Goal: Check status: Check status

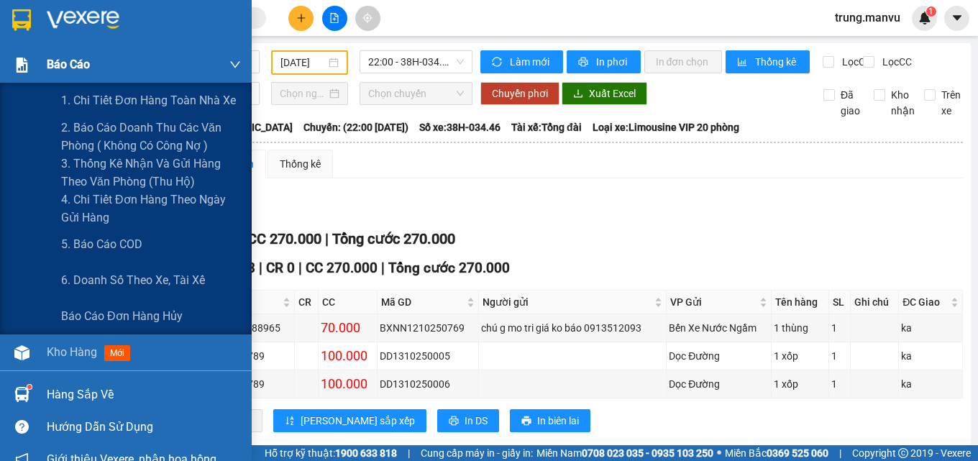
scroll to position [38, 0]
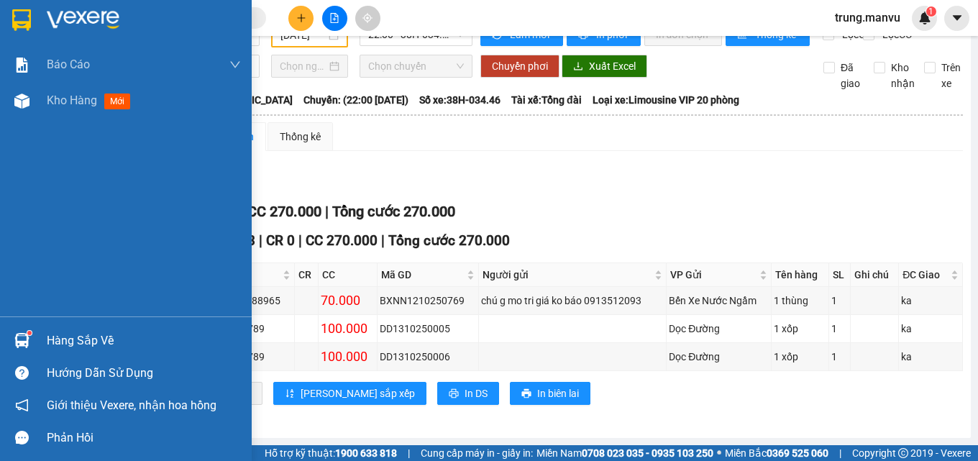
click at [86, 14] on img at bounding box center [83, 20] width 73 height 22
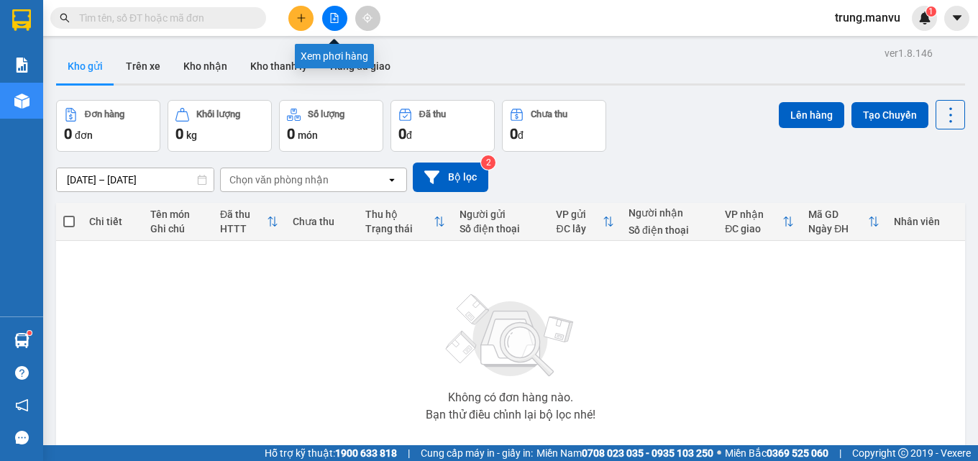
click at [331, 19] on icon "file-add" at bounding box center [334, 18] width 10 height 10
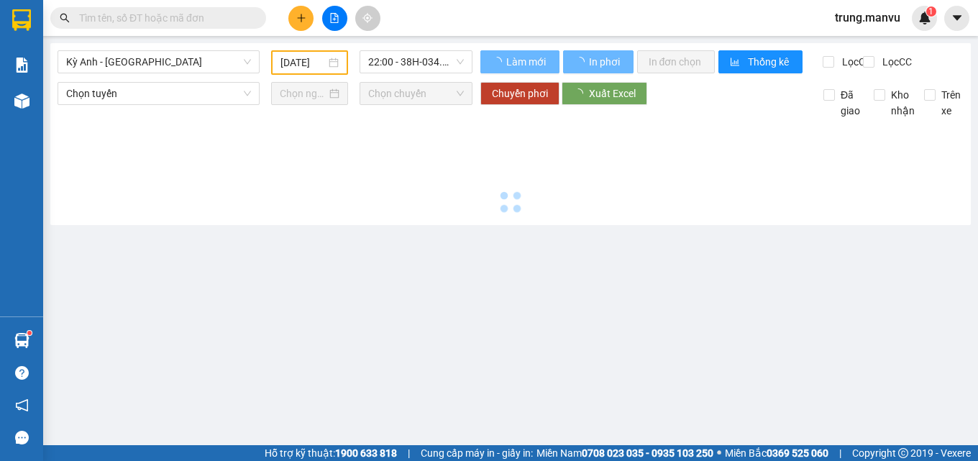
type input "[DATE]"
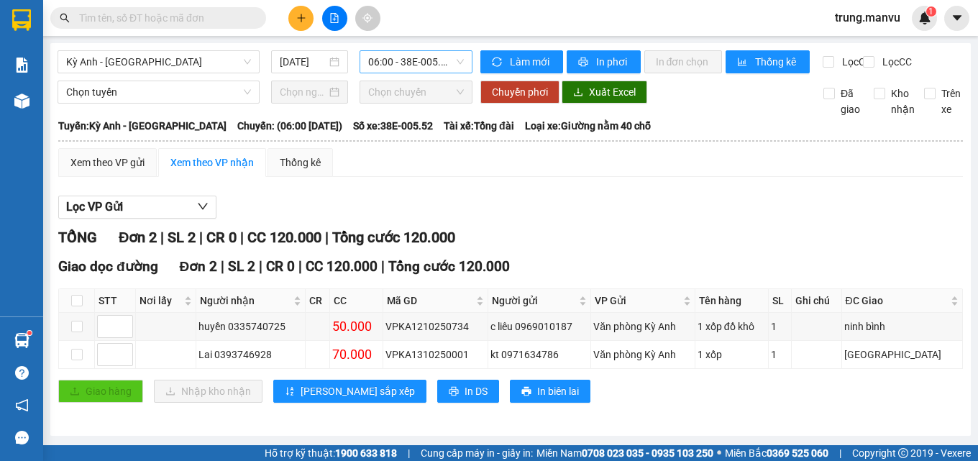
click at [421, 66] on span "06:00 - 38E-005.52" at bounding box center [416, 62] width 96 height 22
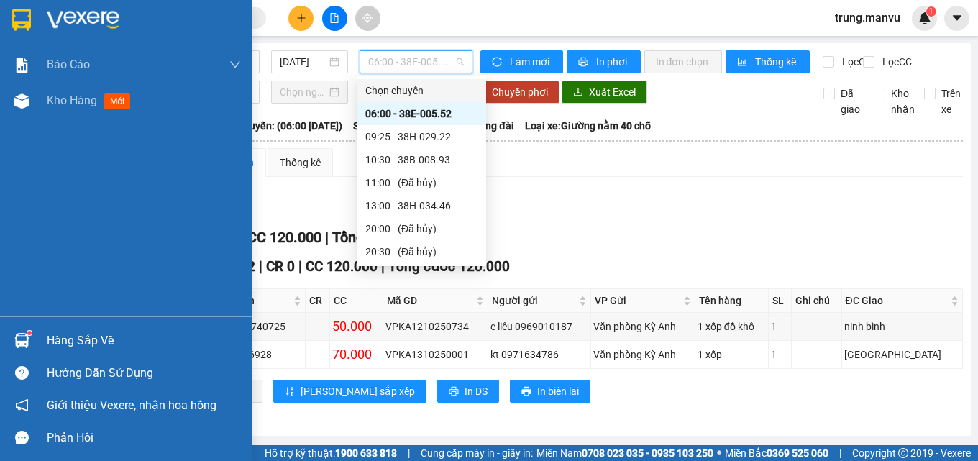
click at [0, 22] on div at bounding box center [126, 23] width 252 height 47
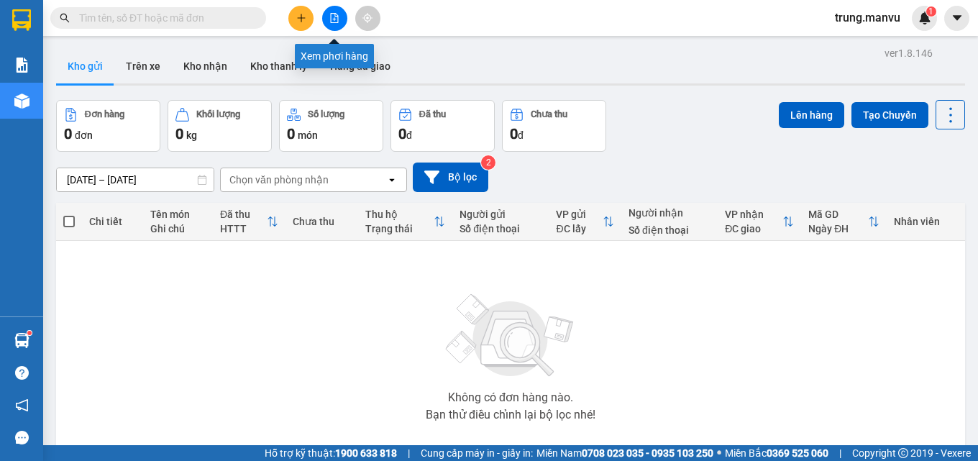
click at [335, 27] on button at bounding box center [334, 18] width 25 height 25
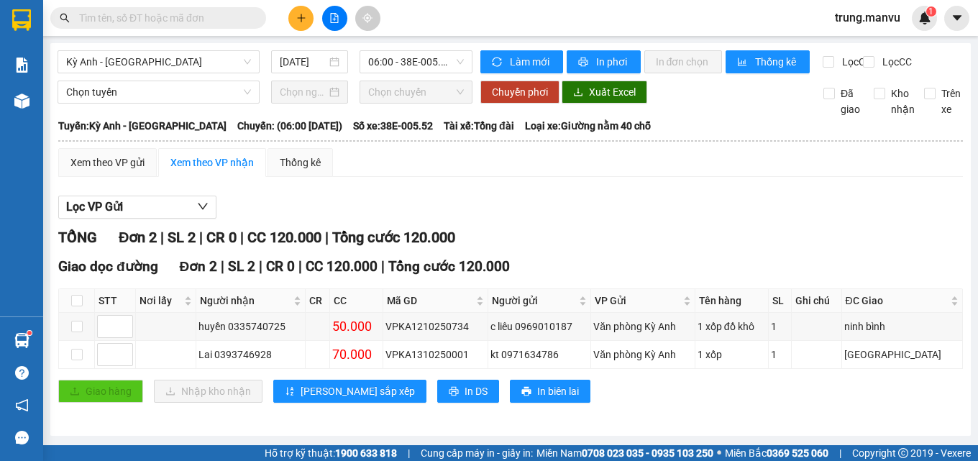
scroll to position [10, 0]
click at [426, 52] on span "06:00 - 38E-005.52" at bounding box center [416, 62] width 96 height 22
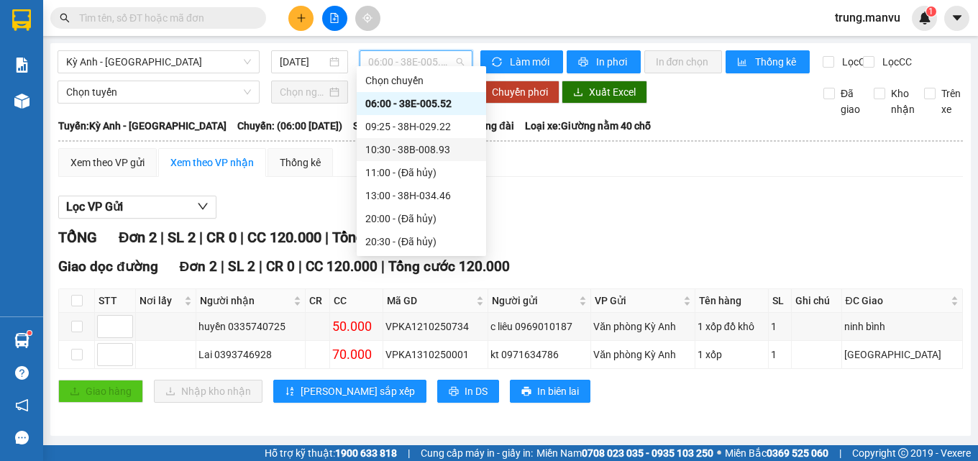
click at [444, 148] on div "10:30 - 38B-008.93" at bounding box center [421, 150] width 112 height 16
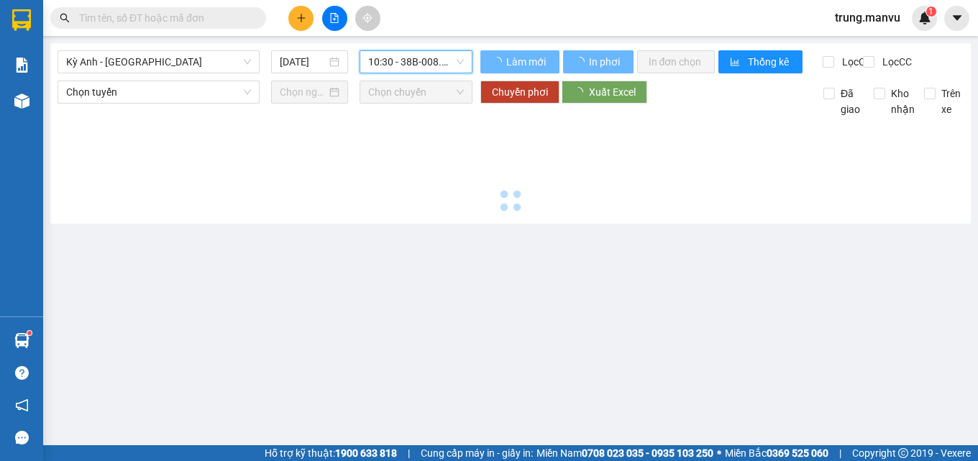
scroll to position [0, 0]
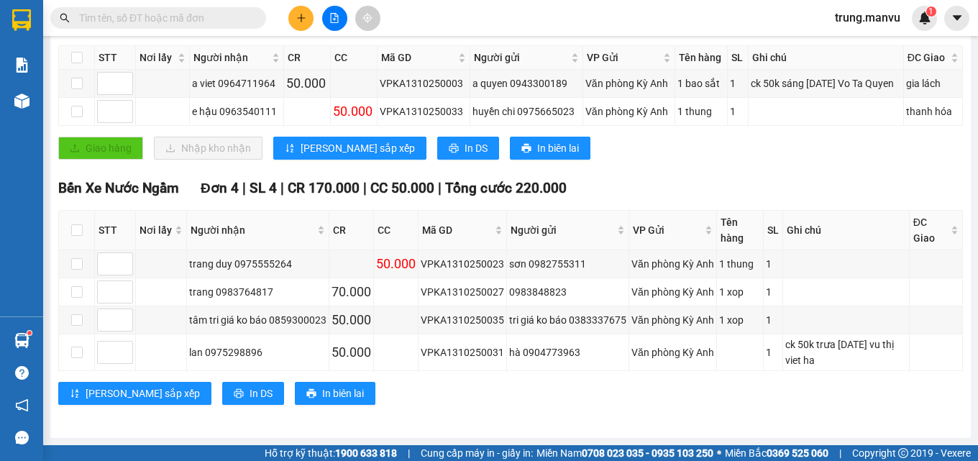
scroll to position [40, 0]
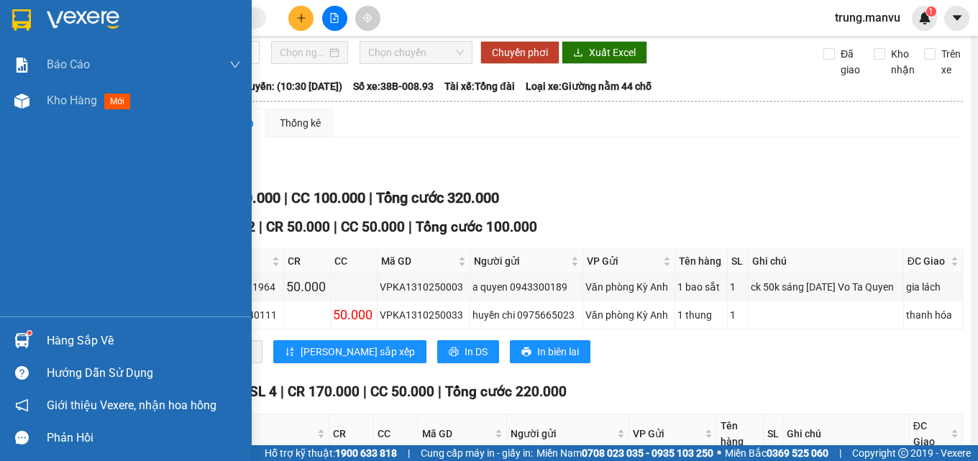
click at [32, 33] on div at bounding box center [126, 23] width 252 height 47
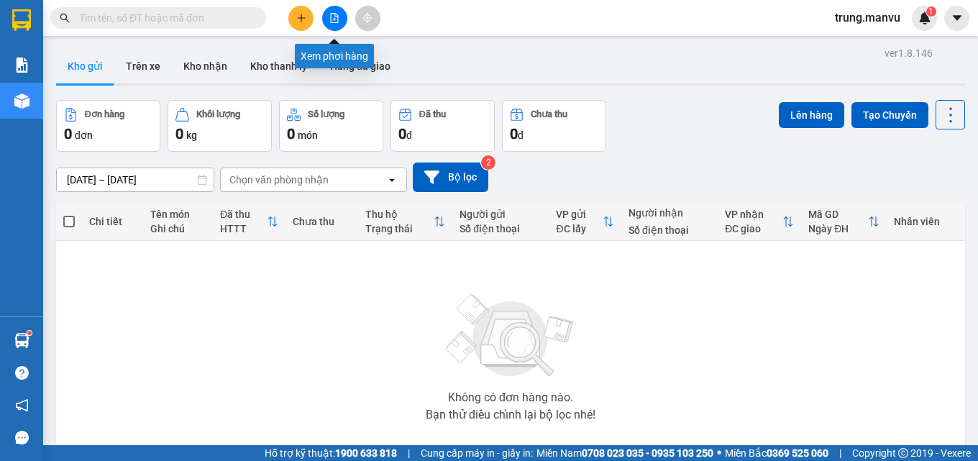
click at [339, 16] on icon "file-add" at bounding box center [334, 18] width 10 height 10
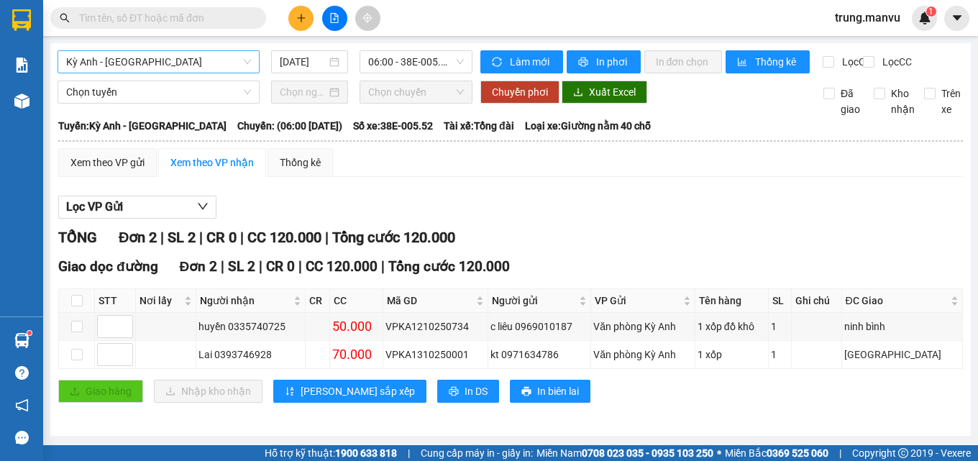
click at [178, 60] on span "Kỳ Anh - [GEOGRAPHIC_DATA]" at bounding box center [158, 62] width 185 height 22
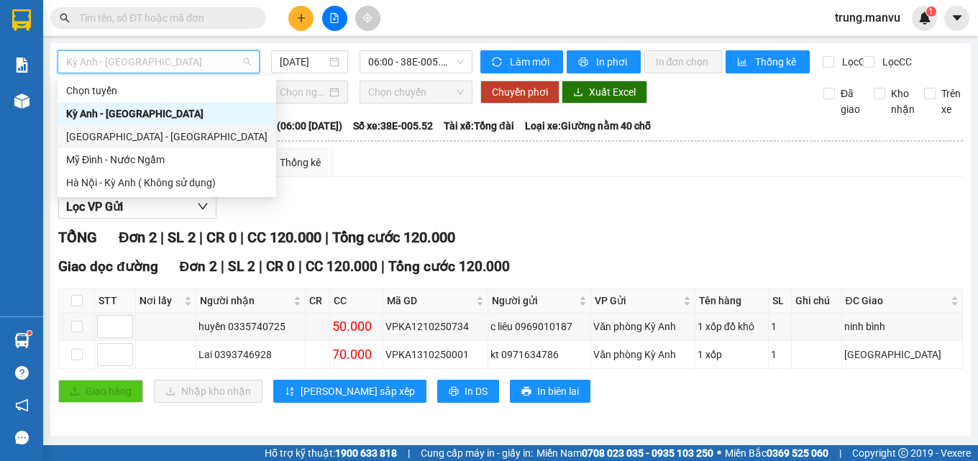
click at [129, 137] on div "[GEOGRAPHIC_DATA] - [GEOGRAPHIC_DATA]" at bounding box center [166, 137] width 201 height 16
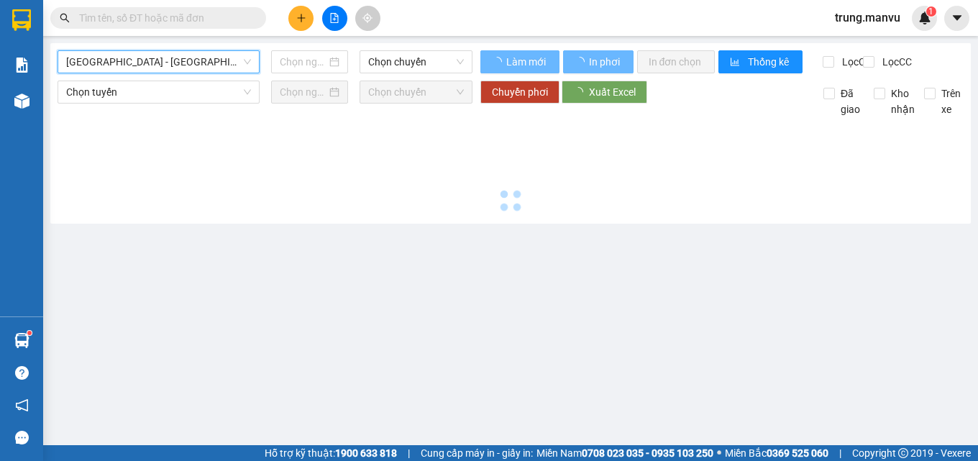
type input "[DATE]"
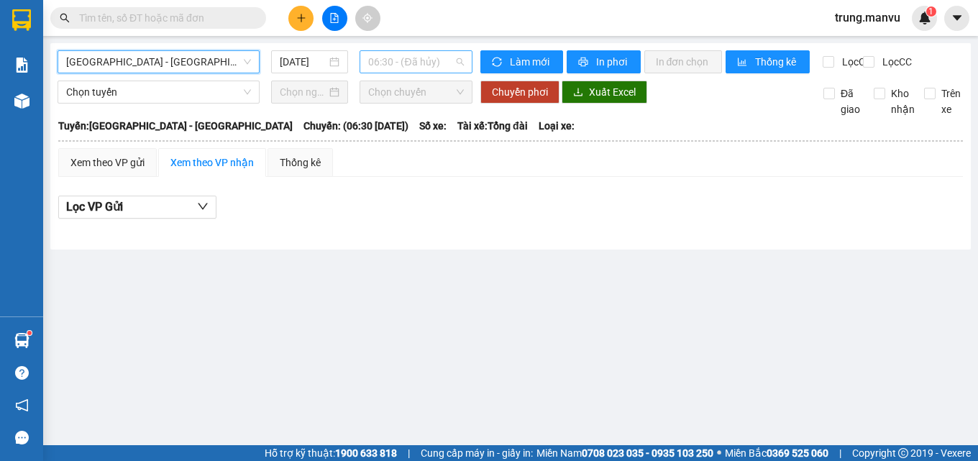
click at [398, 65] on span "06:30 - (Đã hủy)" at bounding box center [416, 62] width 96 height 22
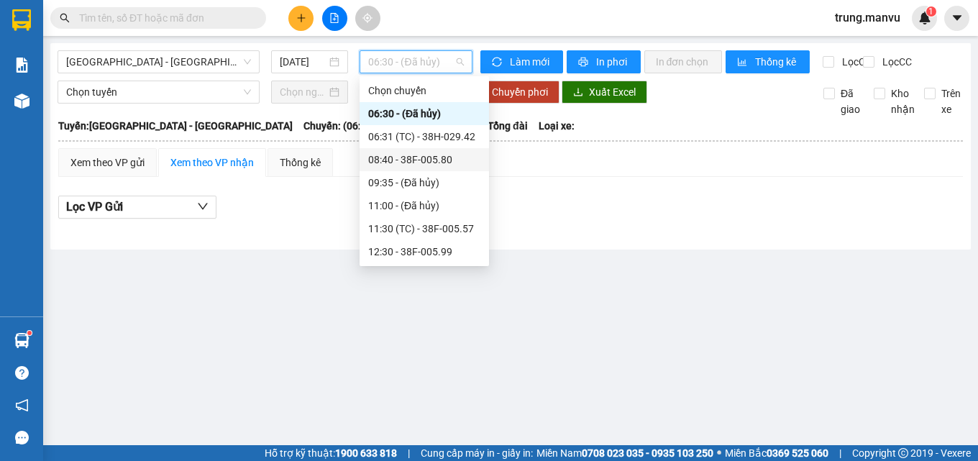
click at [434, 159] on div "08:40 - 38F-005.80" at bounding box center [424, 160] width 112 height 16
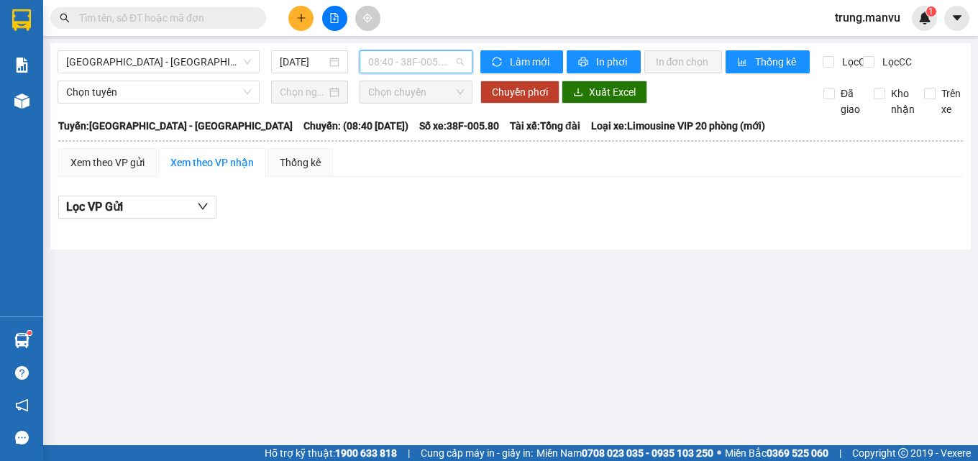
click at [412, 61] on span "08:40 - 38F-005.80" at bounding box center [416, 62] width 96 height 22
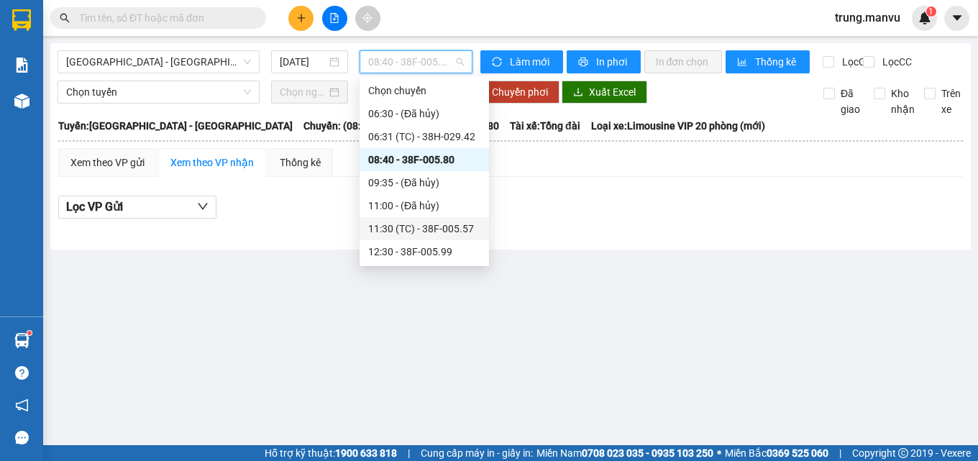
click at [429, 225] on div "11:30 (TC) - 38F-005.57" at bounding box center [424, 229] width 112 height 16
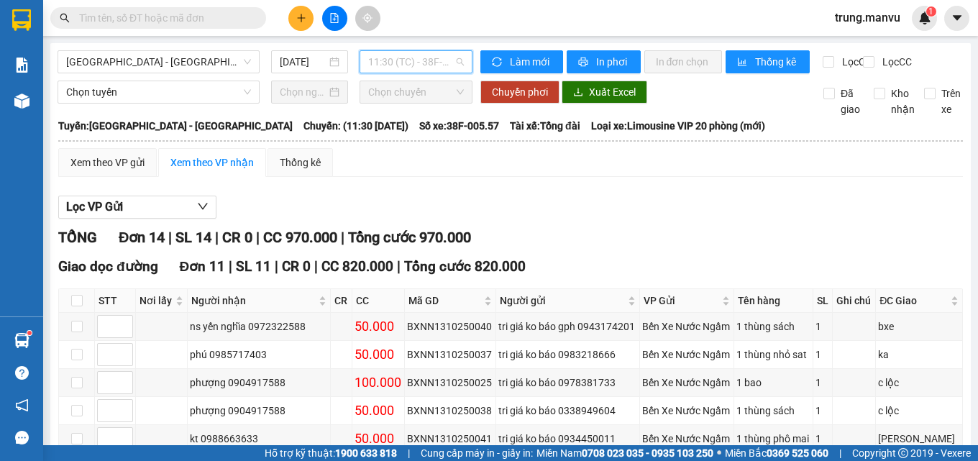
click at [424, 62] on span "11:30 (TC) - 38F-005.57" at bounding box center [416, 62] width 96 height 22
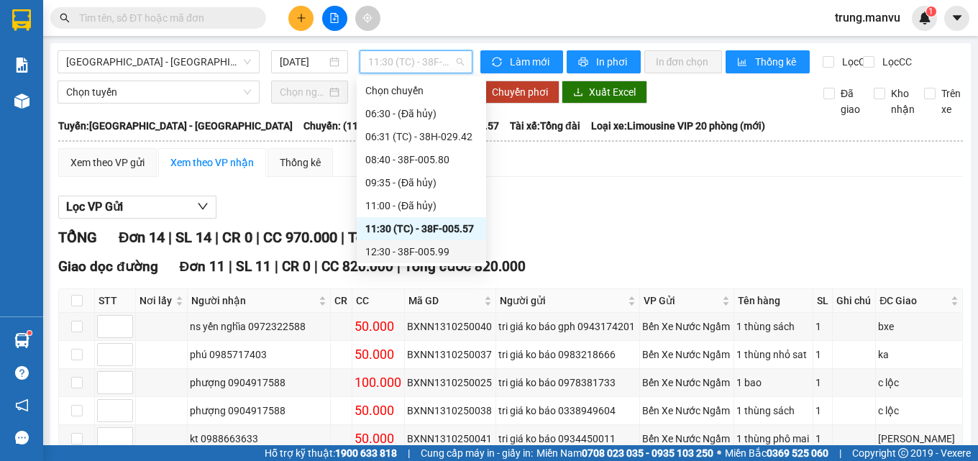
click at [438, 255] on div "12:30 - 38F-005.99" at bounding box center [421, 252] width 112 height 16
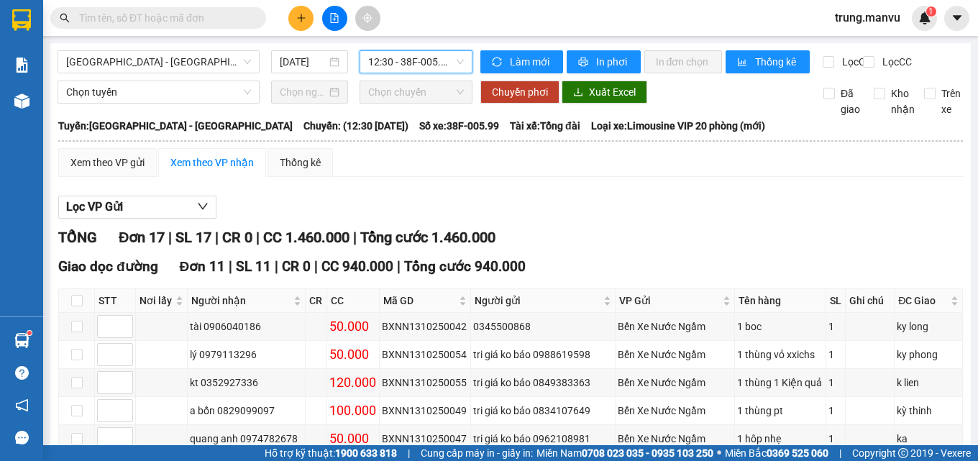
click at [411, 64] on span "12:30 - 38F-005.99" at bounding box center [416, 62] width 96 height 22
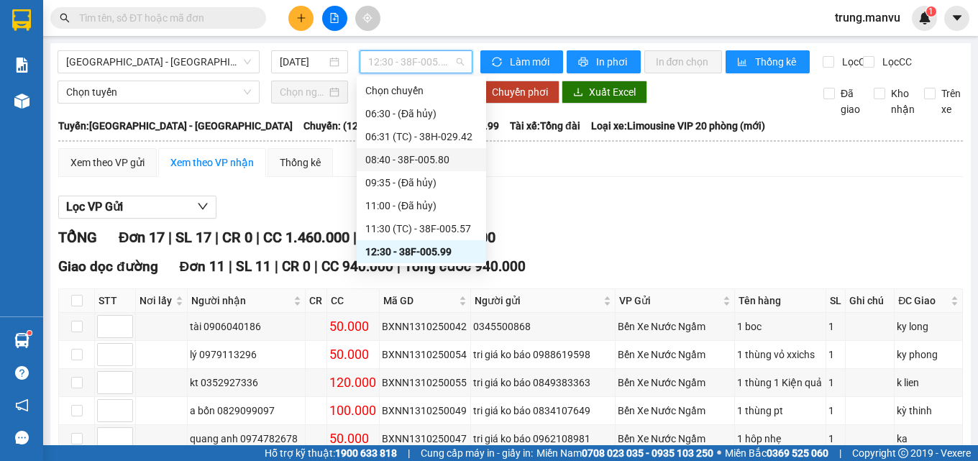
click at [413, 150] on div "08:40 - 38F-005.80" at bounding box center [421, 159] width 129 height 23
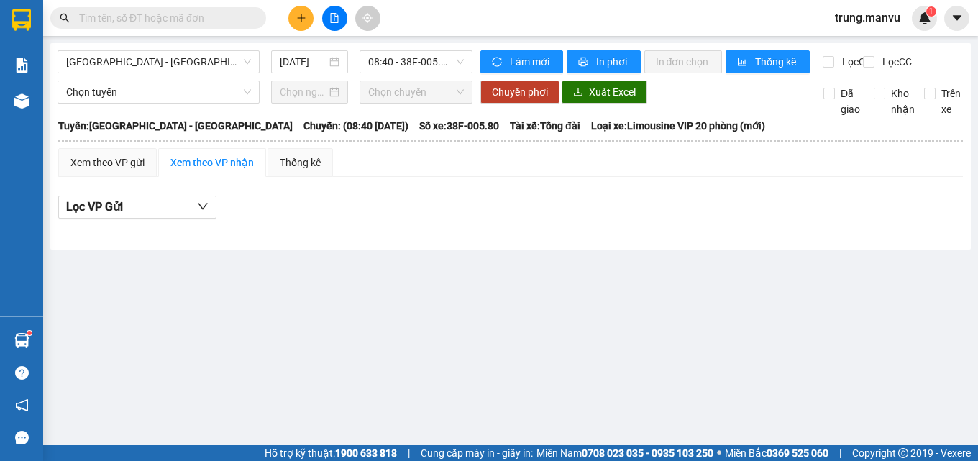
click at [151, 16] on input "text" at bounding box center [164, 18] width 170 height 16
type input "2"
type input "\"
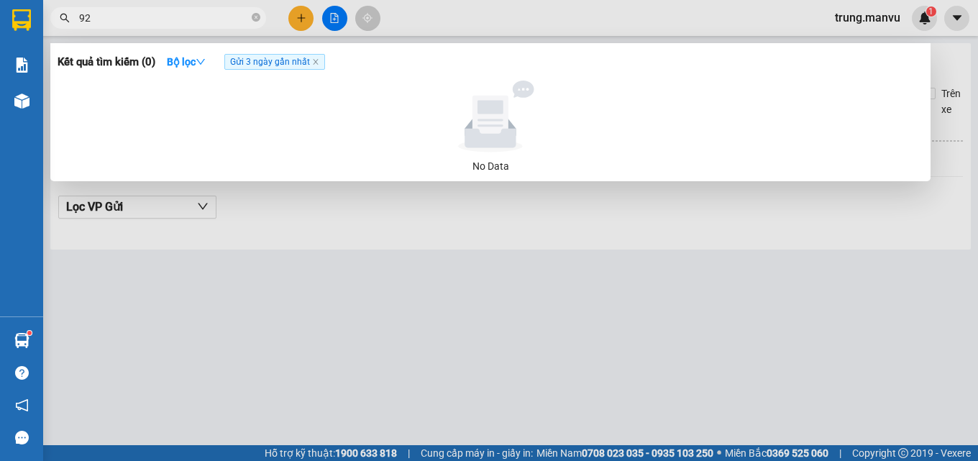
type input "925"
click at [256, 18] on icon "close-circle" at bounding box center [256, 17] width 9 height 9
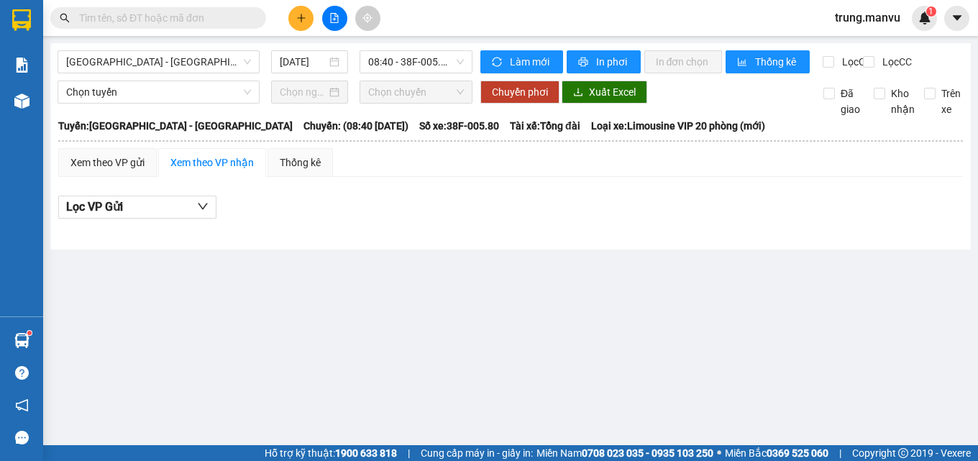
click at [140, 24] on input "text" at bounding box center [164, 18] width 170 height 16
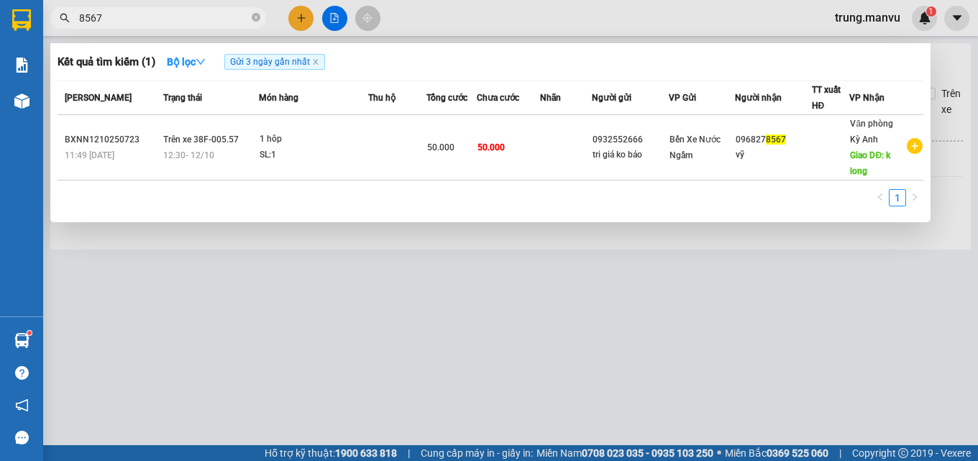
type input "8567"
drag, startPoint x: 977, startPoint y: 104, endPoint x: 969, endPoint y: 4, distance: 101.0
click at [977, 91] on div at bounding box center [489, 230] width 978 height 461
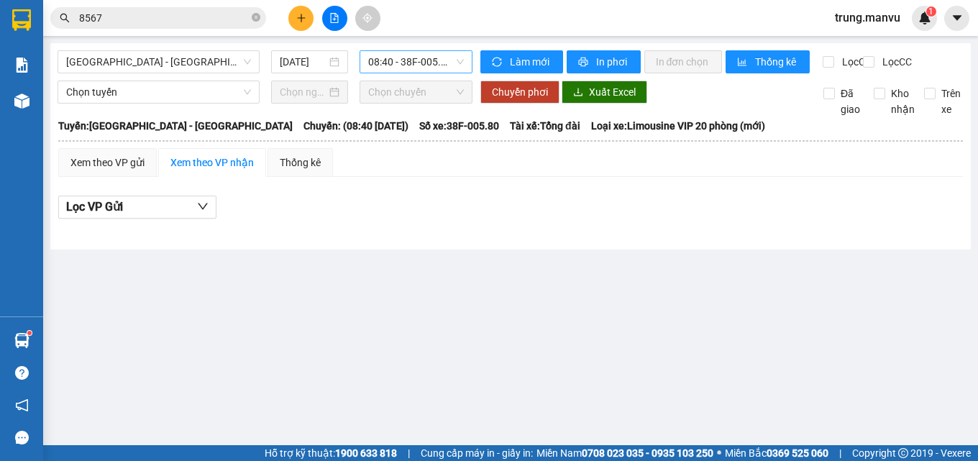
click at [388, 56] on span "08:40 - 38F-005.80" at bounding box center [416, 62] width 96 height 22
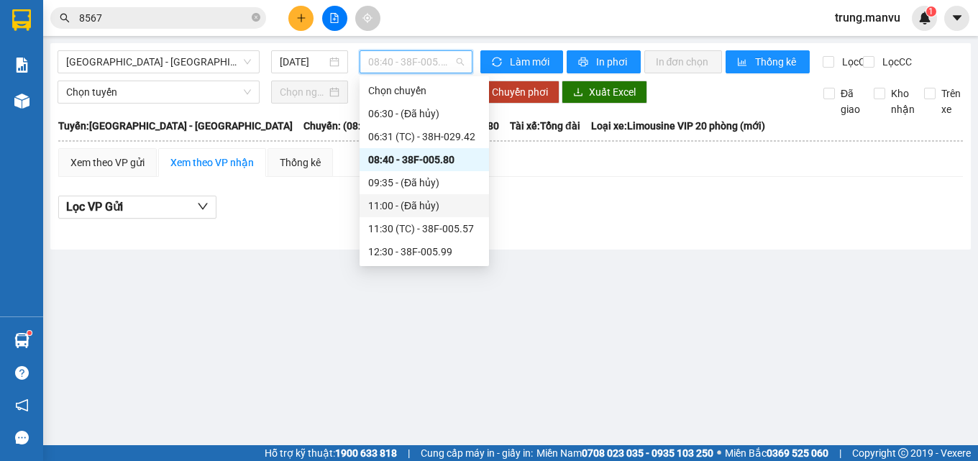
scroll to position [72, 0]
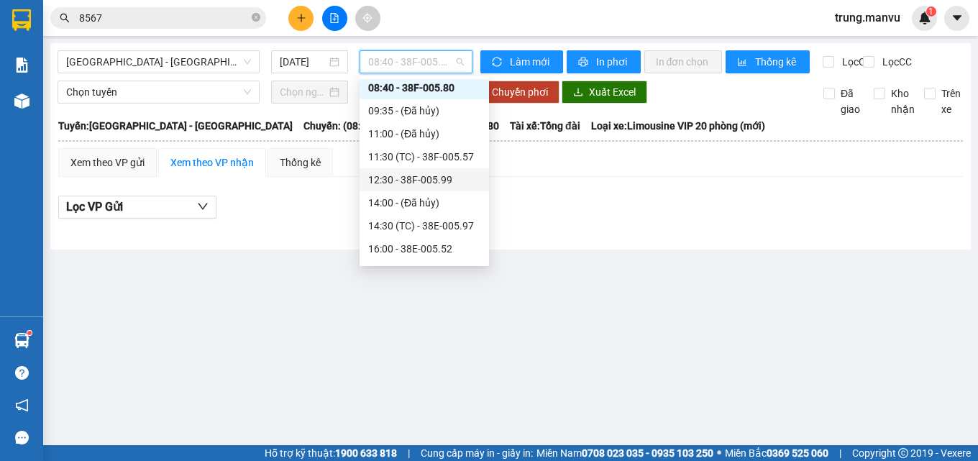
click at [147, 14] on input "8567" at bounding box center [164, 18] width 170 height 16
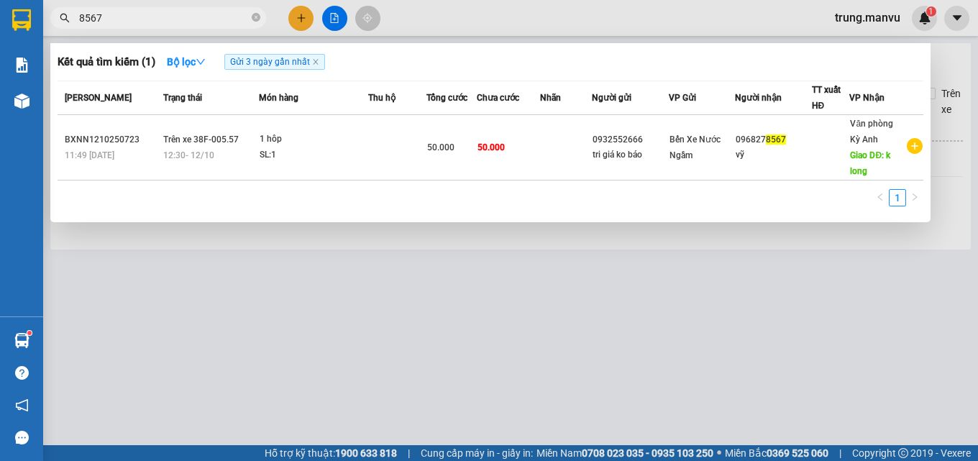
click at [326, 16] on div at bounding box center [489, 230] width 978 height 461
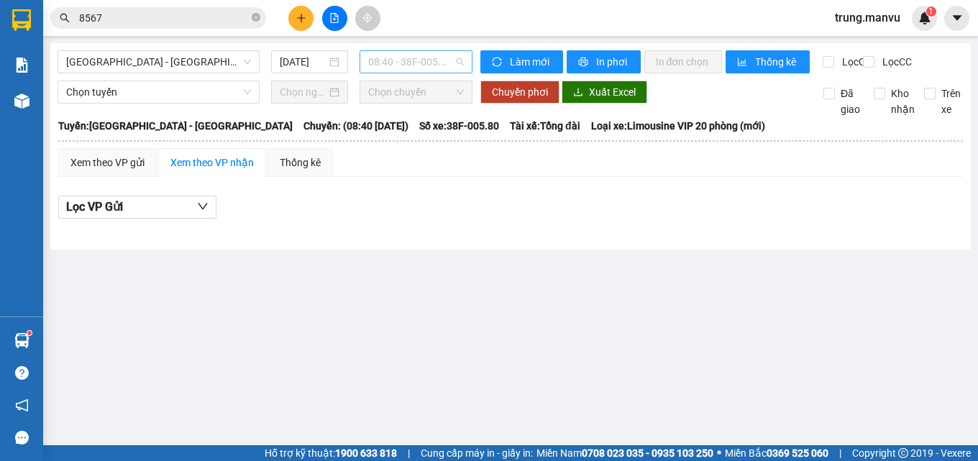
click at [413, 66] on span "08:40 - 38F-005.80" at bounding box center [416, 62] width 96 height 22
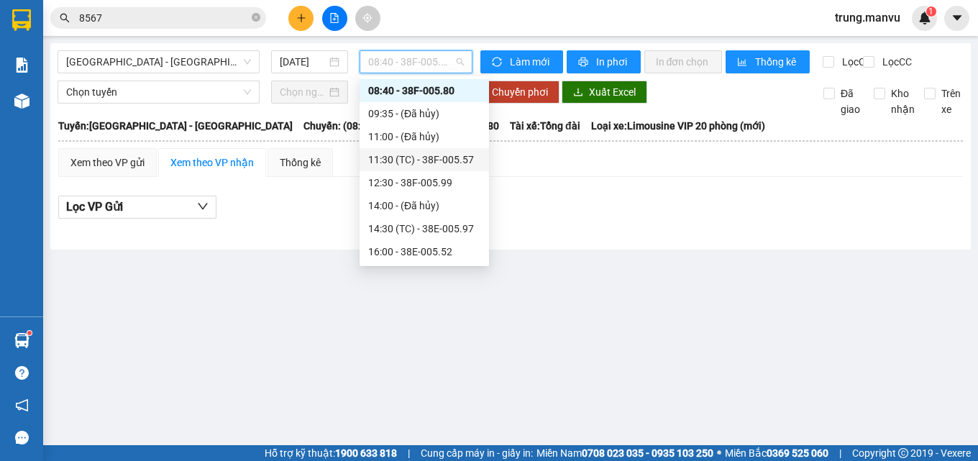
click at [663, 193] on div "Xem theo VP gửi Xem theo VP nhận Thống kê Lọc VP Gửi" at bounding box center [510, 191] width 905 height 86
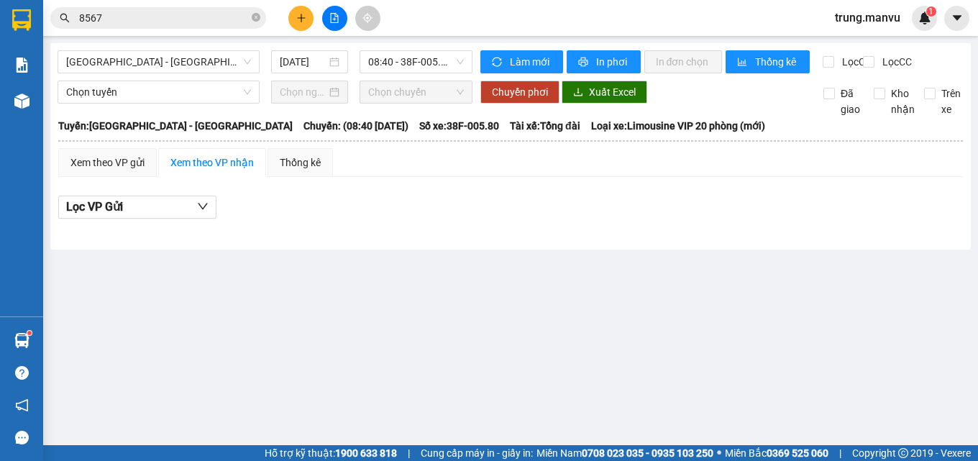
click at [193, 21] on input "8567" at bounding box center [164, 18] width 170 height 16
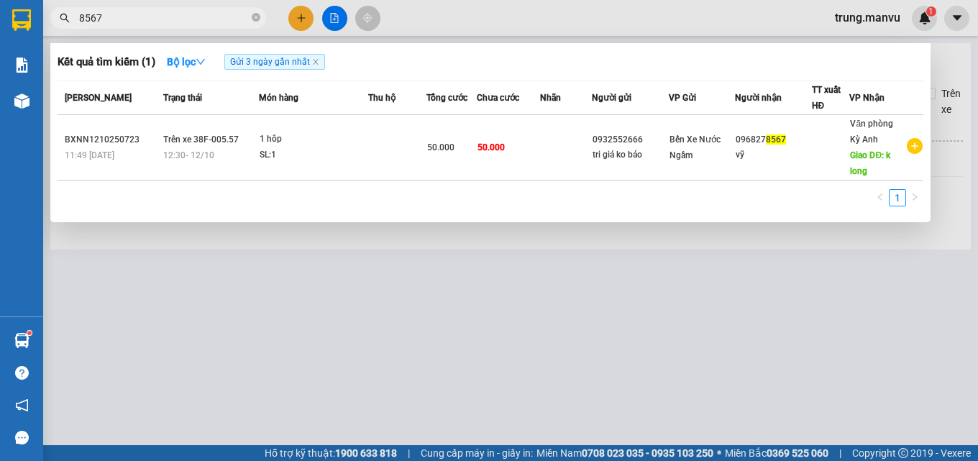
click at [333, 18] on div at bounding box center [489, 230] width 978 height 461
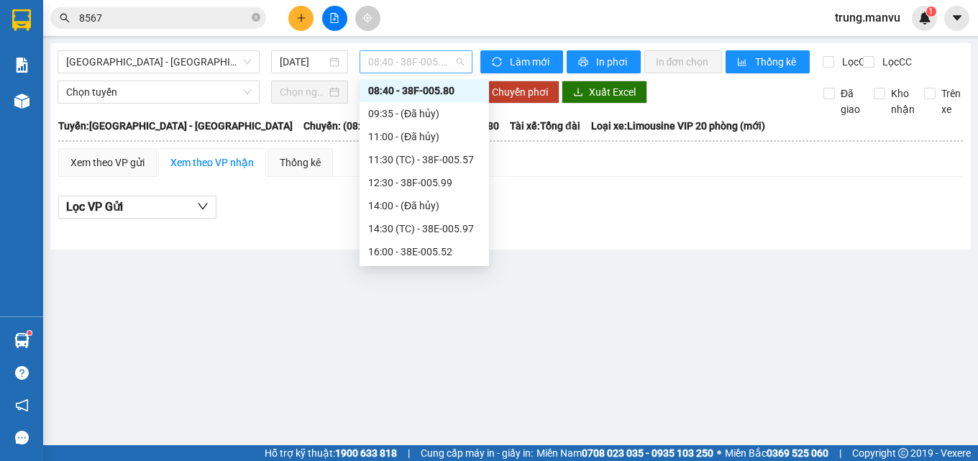
click at [416, 61] on span "08:40 - 38F-005.80" at bounding box center [416, 62] width 96 height 22
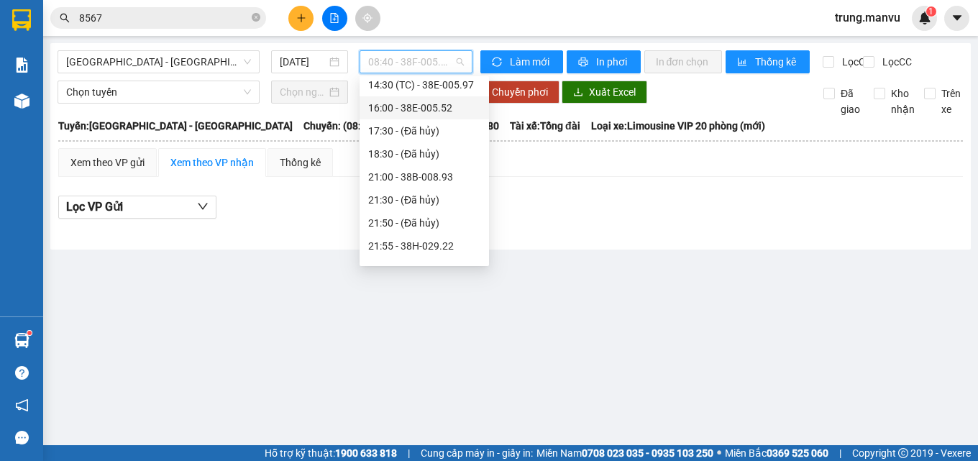
click at [447, 111] on div "16:00 - 38E-005.52" at bounding box center [424, 108] width 112 height 16
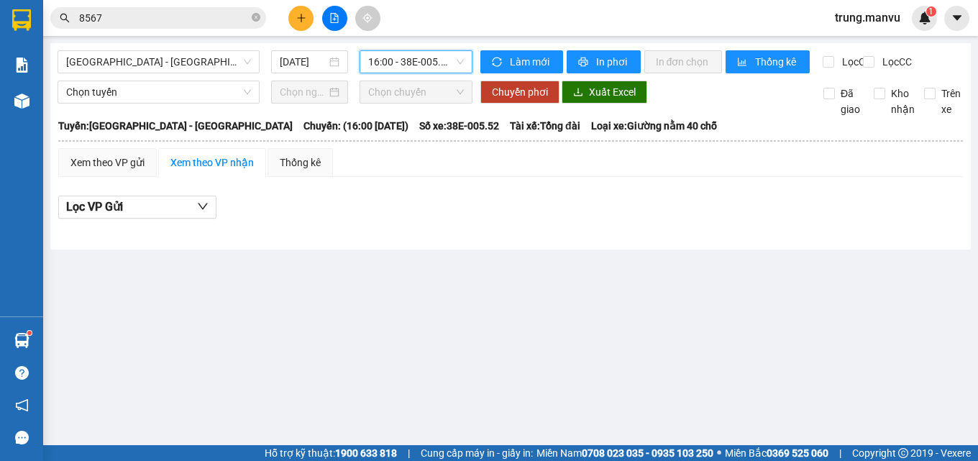
click at [411, 65] on span "16:00 - 38E-005.52" at bounding box center [416, 62] width 96 height 22
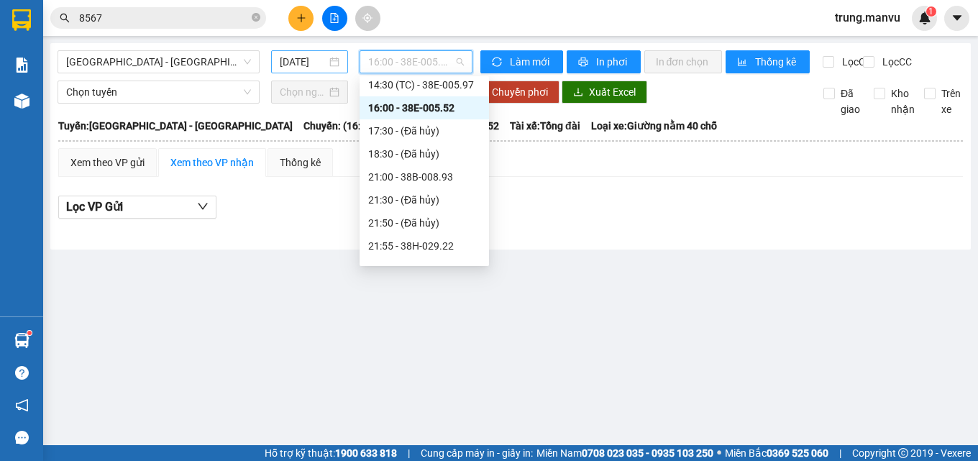
click at [311, 64] on input "[DATE]" at bounding box center [303, 62] width 47 height 16
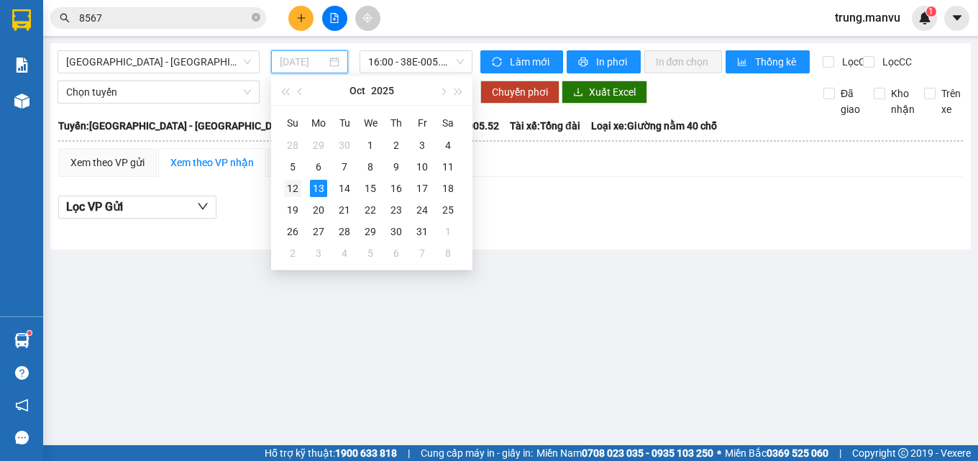
click at [292, 187] on div "12" at bounding box center [292, 188] width 17 height 17
type input "[DATE]"
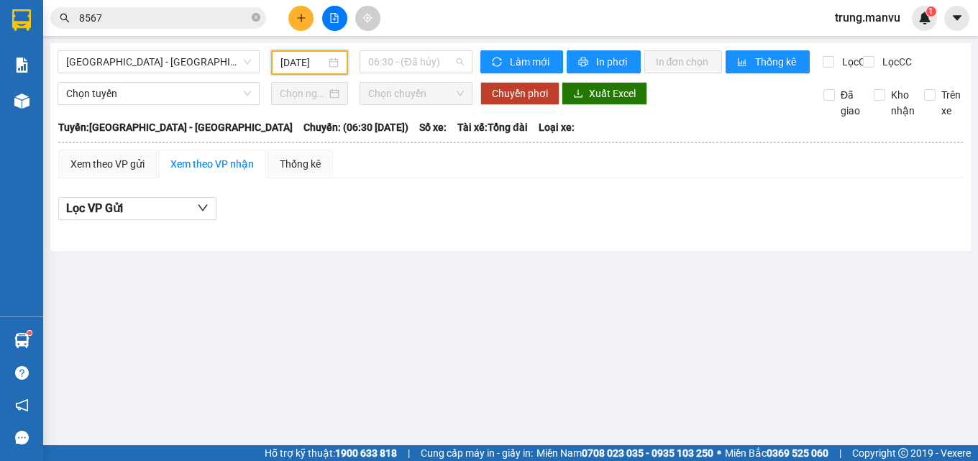
drag, startPoint x: 419, startPoint y: 63, endPoint x: 429, endPoint y: 115, distance: 53.3
click at [419, 63] on span "06:30 - (Đã hủy)" at bounding box center [416, 62] width 96 height 22
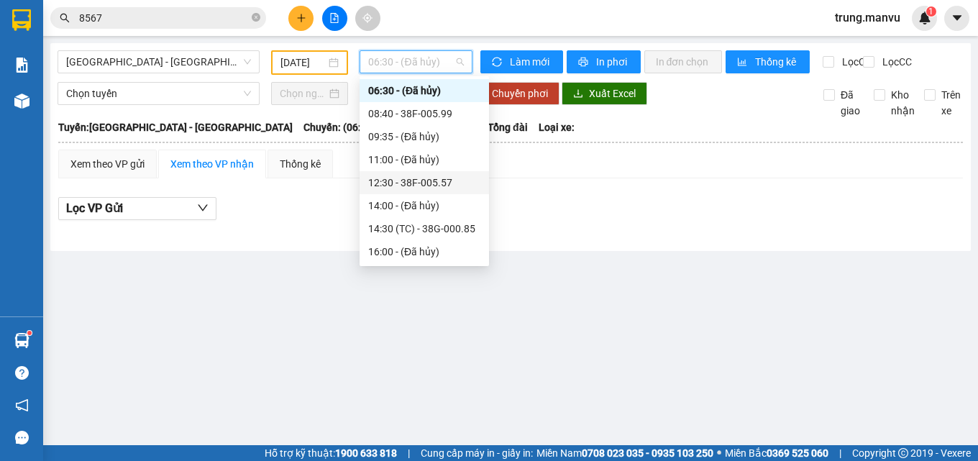
scroll to position [207, 0]
click at [461, 96] on div "16:30 (TC) - 38E-005.52" at bounding box center [424, 91] width 112 height 16
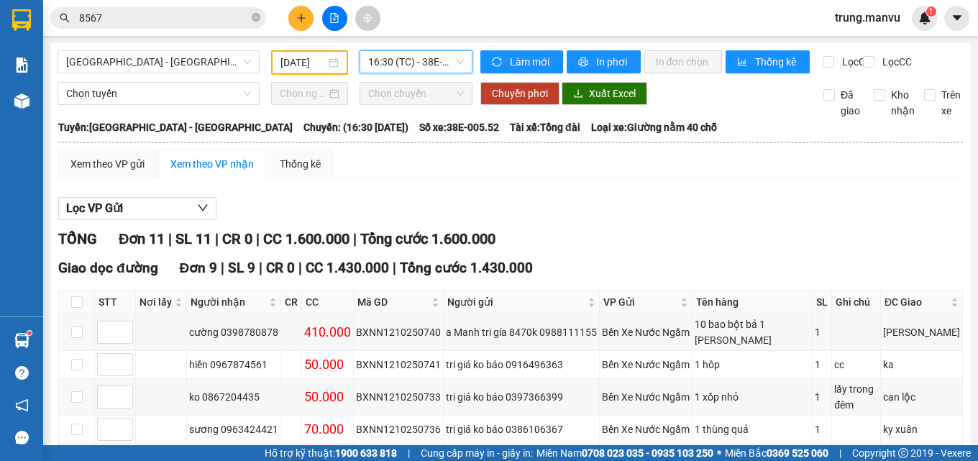
scroll to position [72, 0]
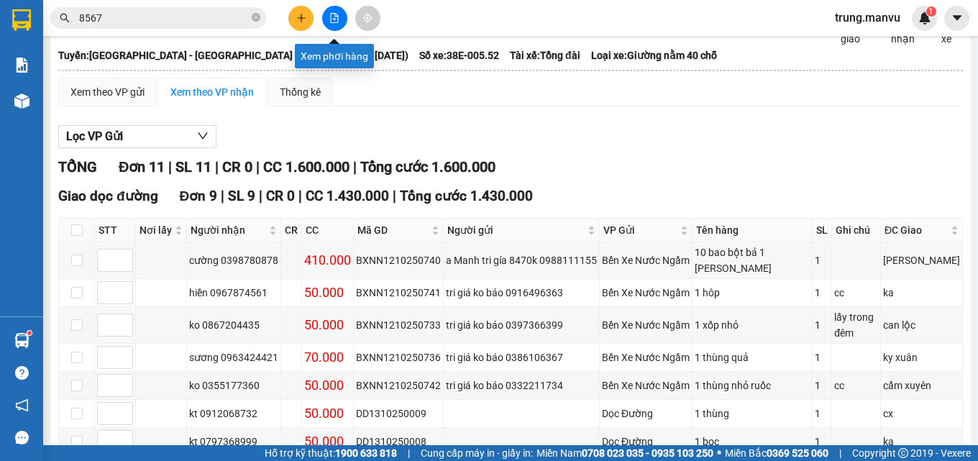
click at [337, 26] on button at bounding box center [334, 18] width 25 height 25
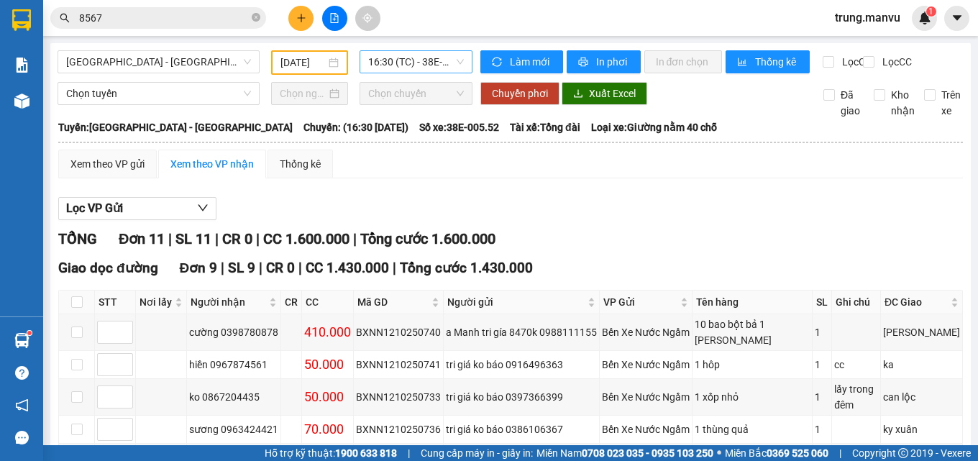
click at [426, 66] on span "16:30 (TC) - 38E-005.52" at bounding box center [416, 62] width 96 height 22
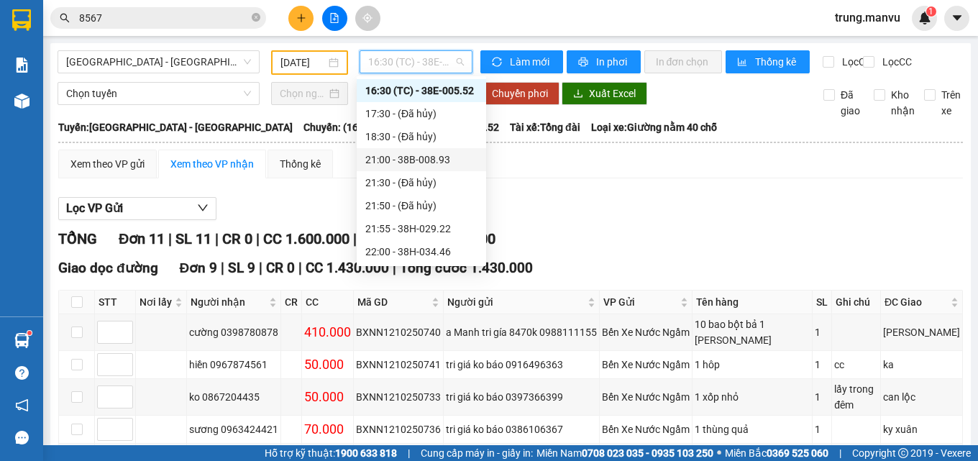
click at [447, 161] on div "21:00 - 38B-008.93" at bounding box center [421, 160] width 112 height 16
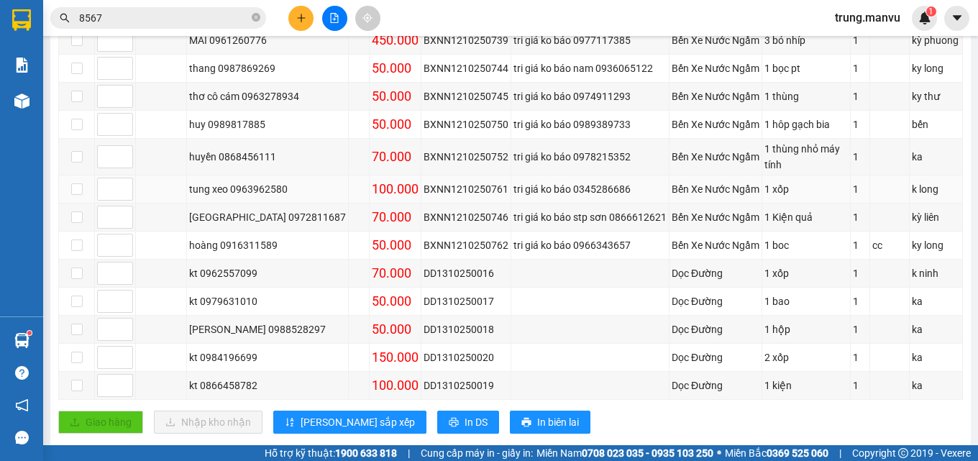
scroll to position [144, 0]
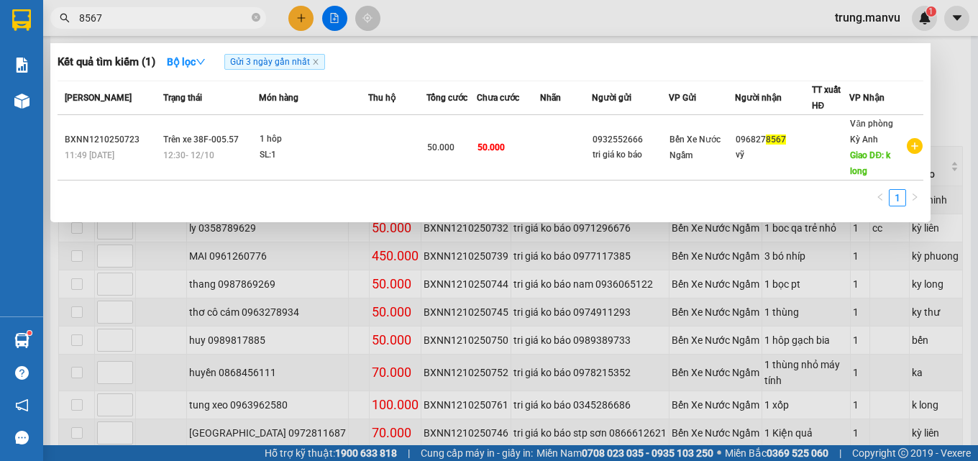
click at [154, 17] on input "8567" at bounding box center [164, 18] width 170 height 16
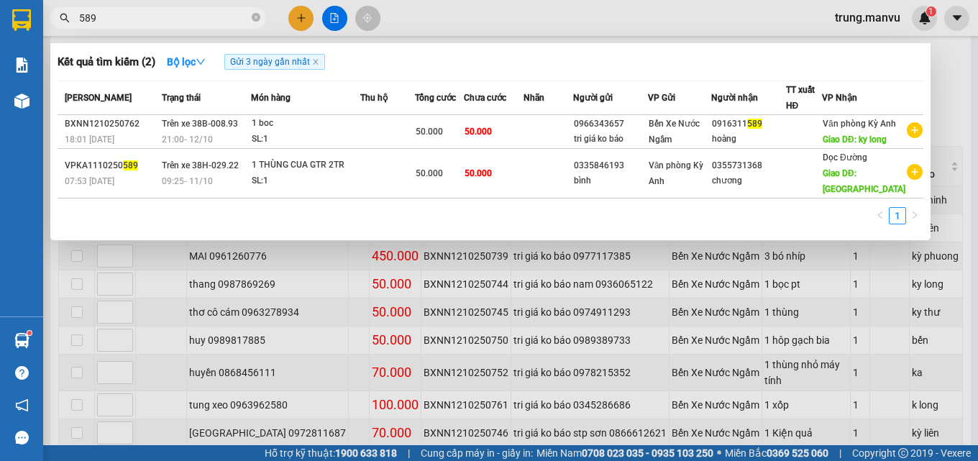
type input "589"
click at [591, 27] on div at bounding box center [489, 230] width 978 height 461
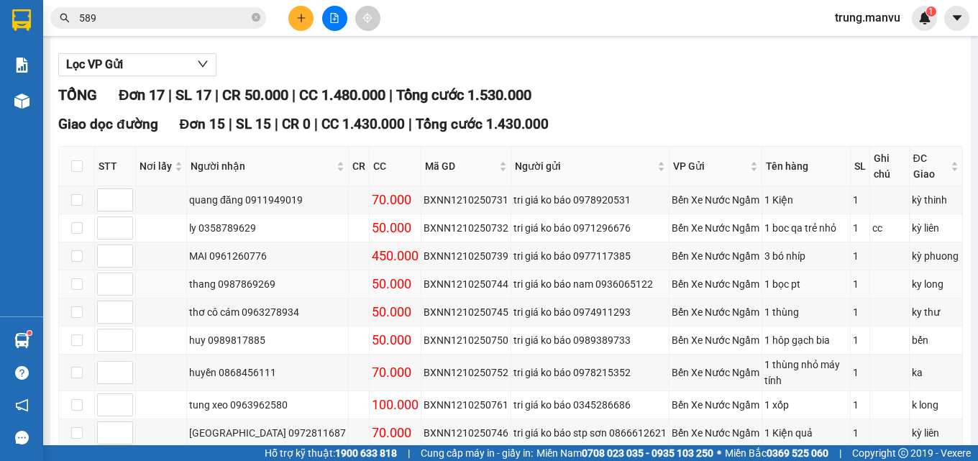
scroll to position [0, 0]
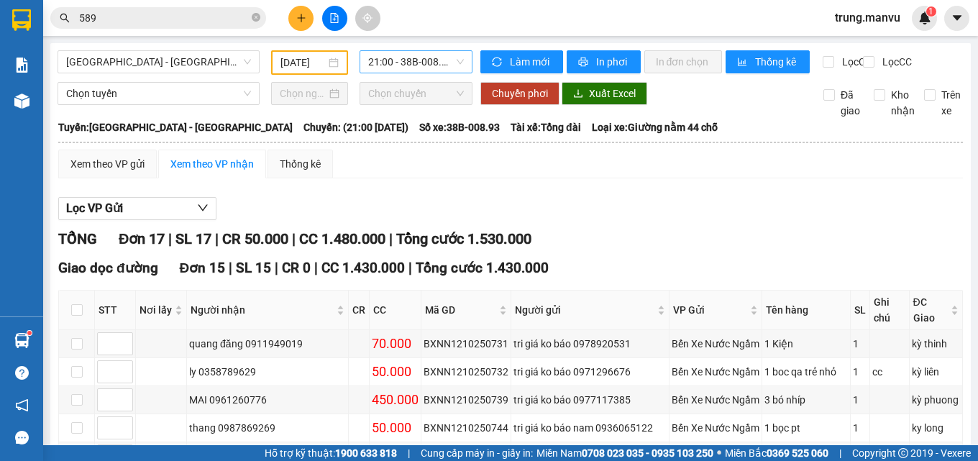
click at [391, 64] on span "21:00 - 38B-008.93" at bounding box center [416, 62] width 96 height 22
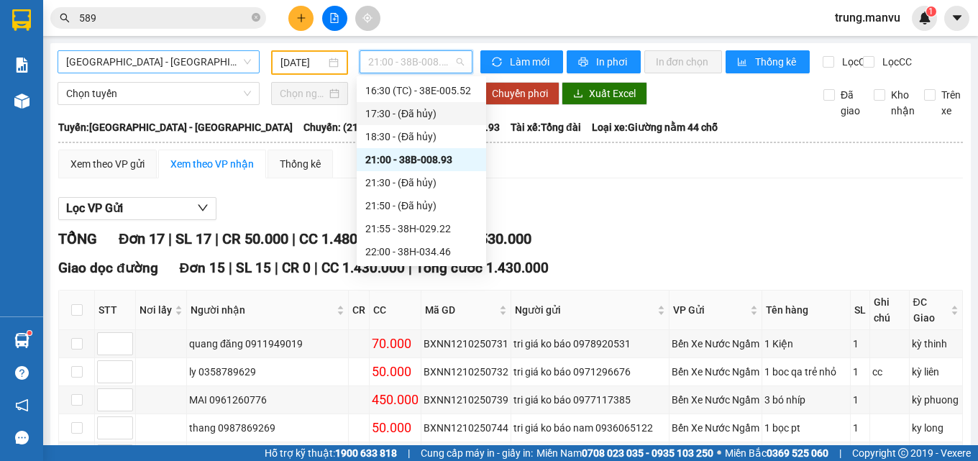
click at [239, 55] on span "[GEOGRAPHIC_DATA] - [GEOGRAPHIC_DATA]" at bounding box center [158, 62] width 185 height 22
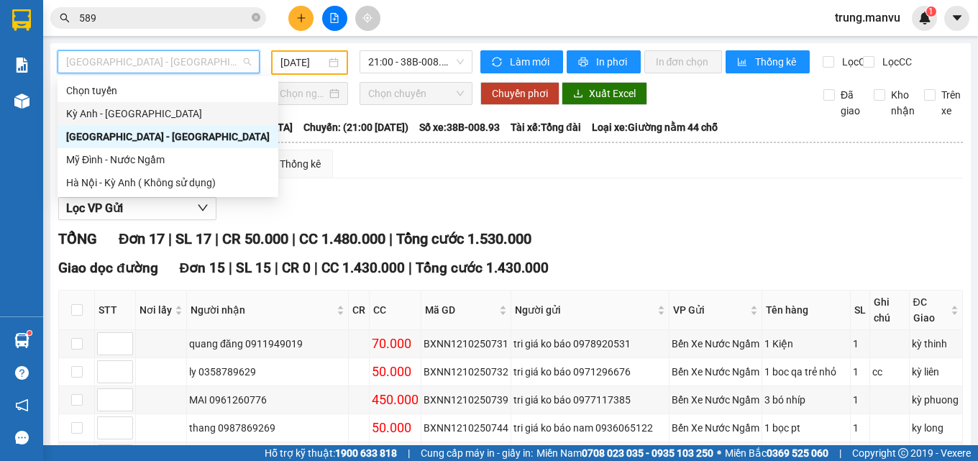
click at [159, 111] on div "Kỳ Anh - [GEOGRAPHIC_DATA]" at bounding box center [167, 114] width 203 height 16
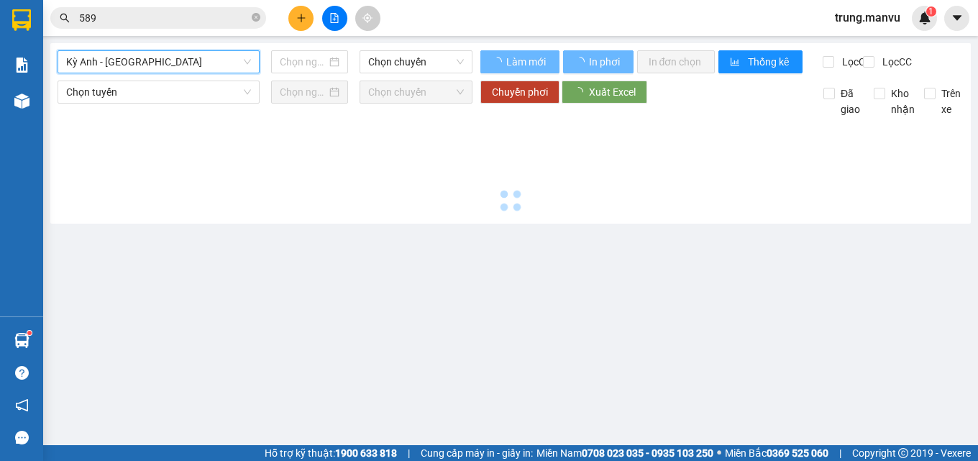
type input "[DATE]"
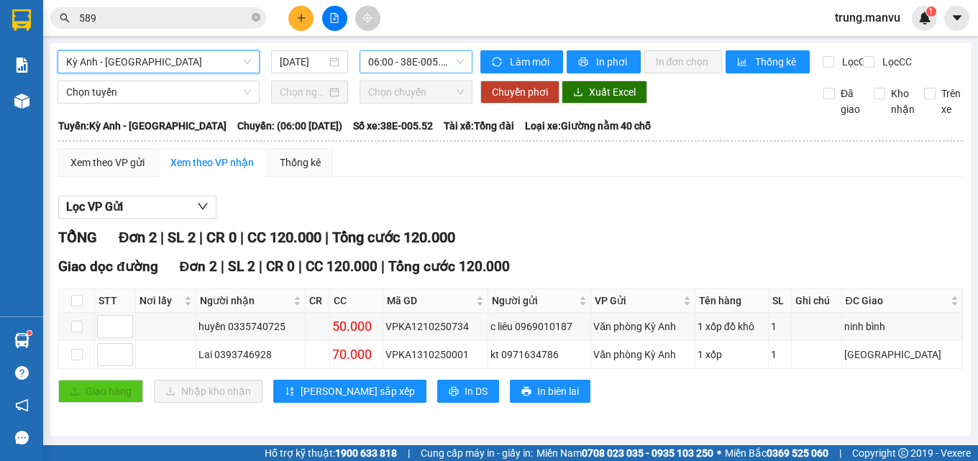
click at [426, 58] on span "06:00 - 38E-005.52" at bounding box center [416, 62] width 96 height 22
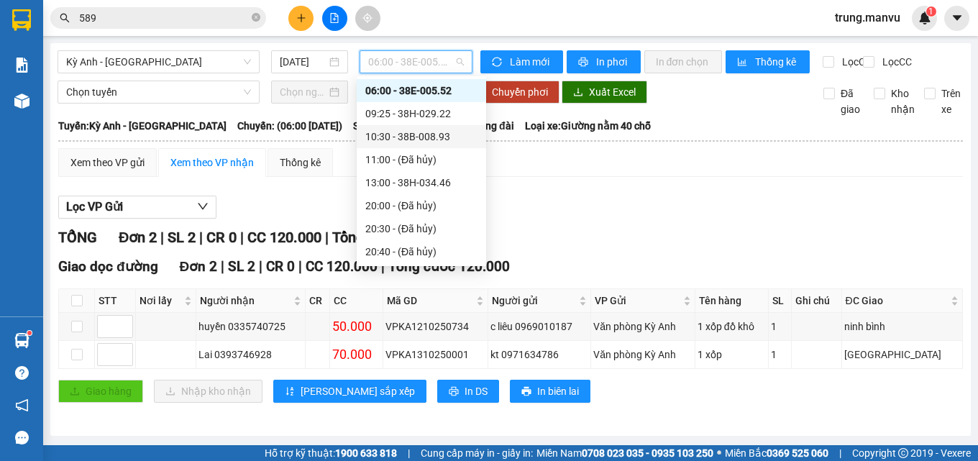
click at [443, 139] on div "10:30 - 38B-008.93" at bounding box center [421, 137] width 112 height 16
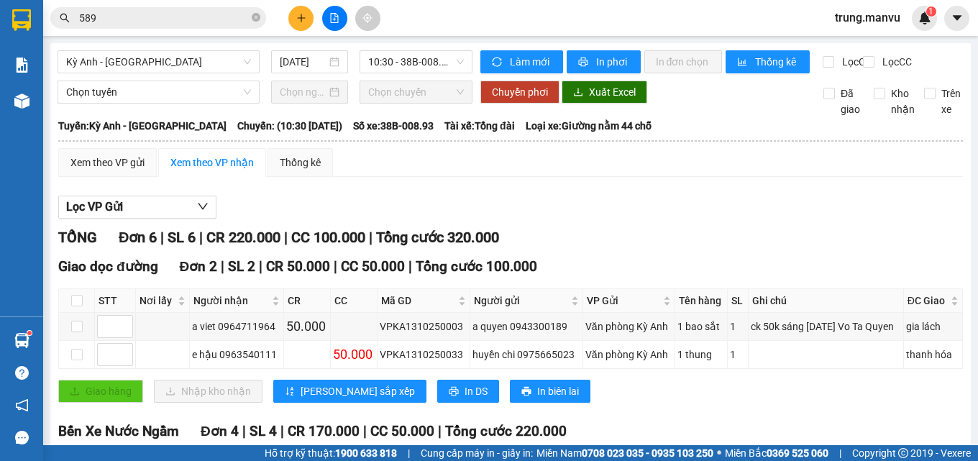
click at [137, 73] on div "Kỳ Anh - [GEOGRAPHIC_DATA] [DATE] 10:30 - 38B-008.93" at bounding box center [266, 61] width 416 height 23
click at [142, 65] on span "Kỳ Anh - [GEOGRAPHIC_DATA]" at bounding box center [158, 62] width 185 height 22
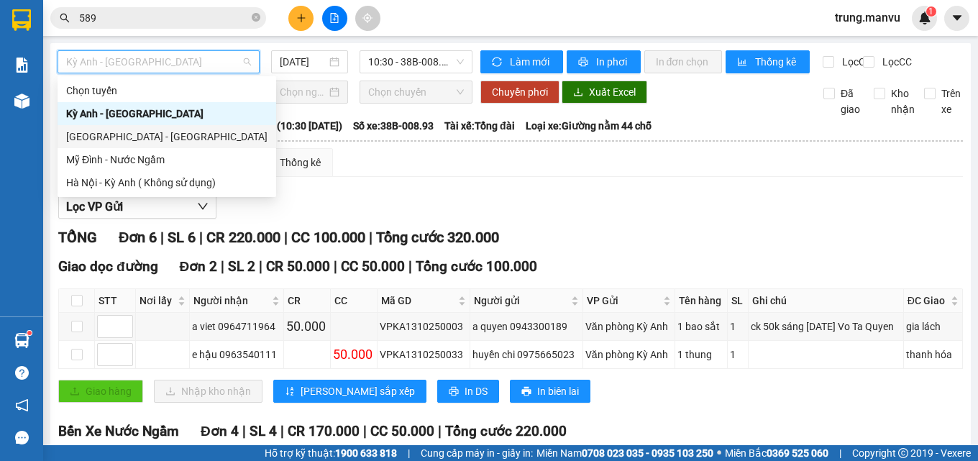
drag, startPoint x: 105, startPoint y: 134, endPoint x: 180, endPoint y: 101, distance: 81.8
click at [106, 135] on div "[GEOGRAPHIC_DATA] - [GEOGRAPHIC_DATA]" at bounding box center [166, 137] width 201 height 16
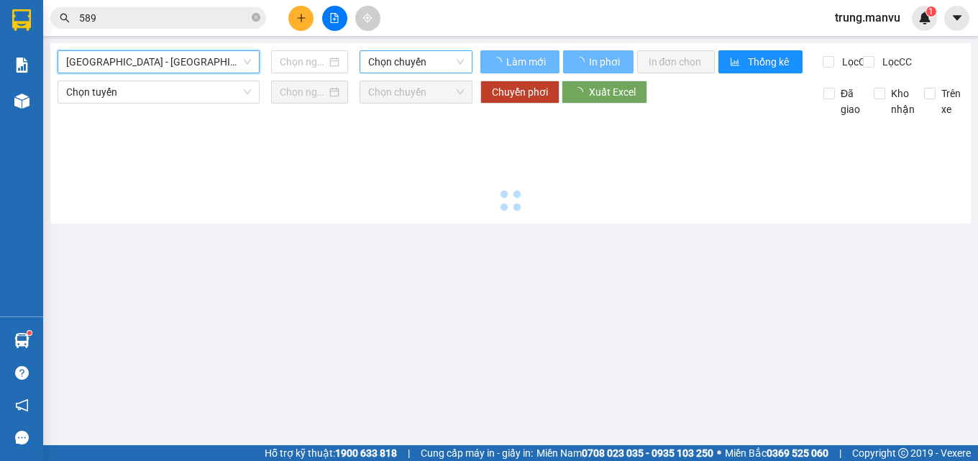
type input "[DATE]"
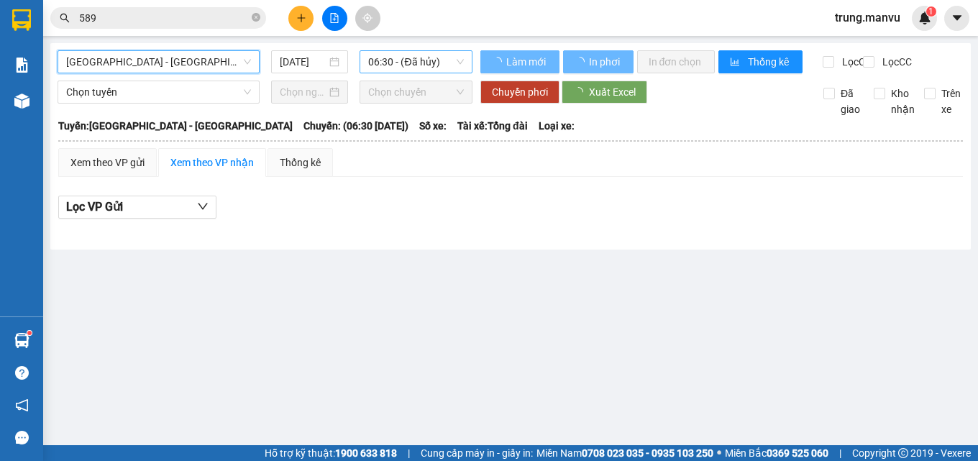
click at [427, 60] on span "06:30 - (Đã hủy)" at bounding box center [416, 62] width 96 height 22
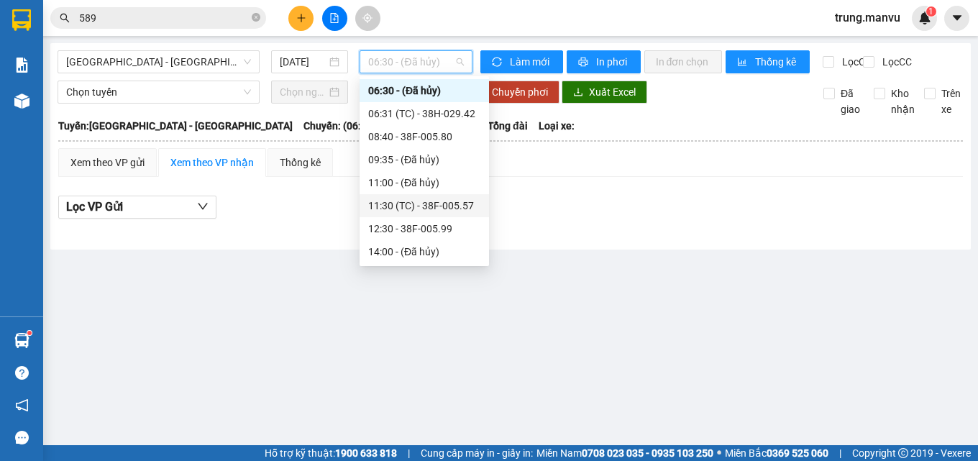
click at [445, 197] on div "11:30 (TC) - 38F-005.57" at bounding box center [424, 205] width 129 height 23
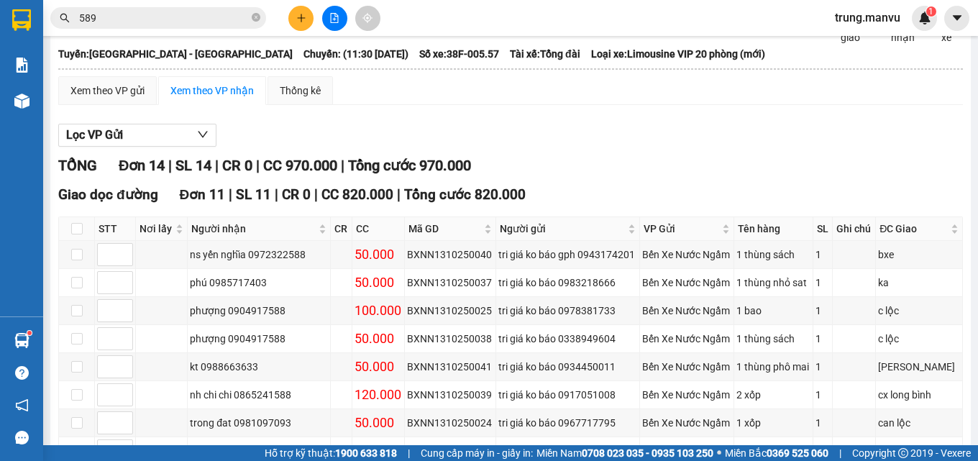
scroll to position [216, 0]
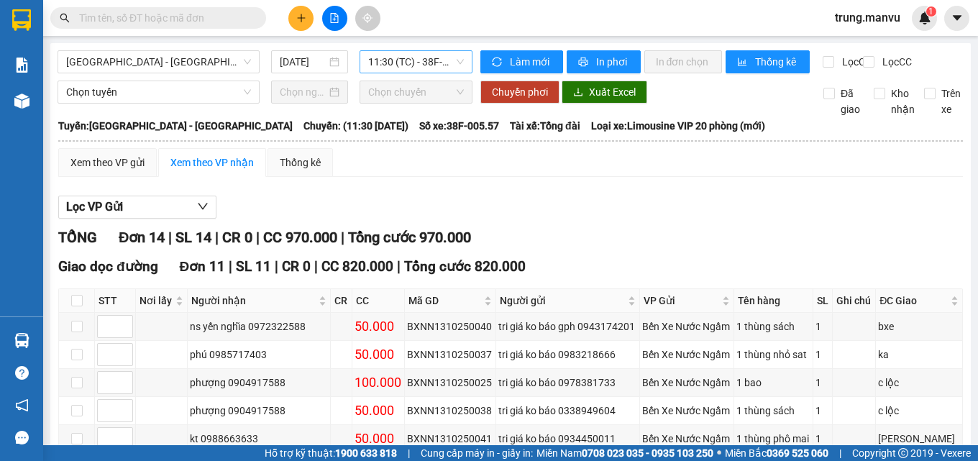
click at [434, 60] on span "11:30 (TC) - 38F-005.57" at bounding box center [416, 62] width 96 height 22
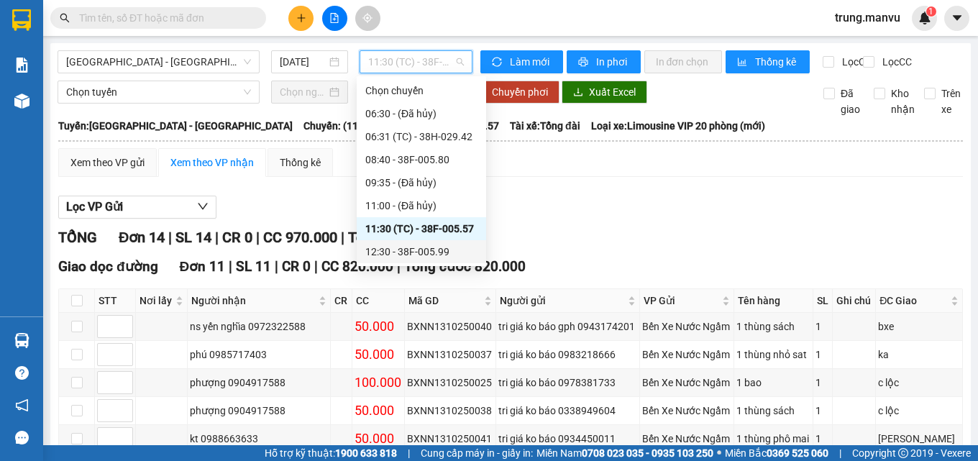
click at [436, 247] on div "12:30 - 38F-005.99" at bounding box center [421, 252] width 112 height 16
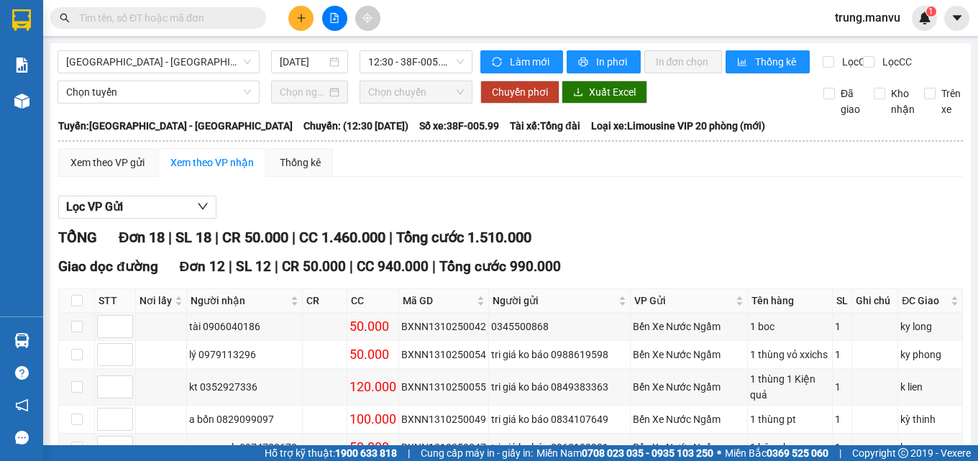
click at [111, 19] on input "text" at bounding box center [164, 18] width 170 height 16
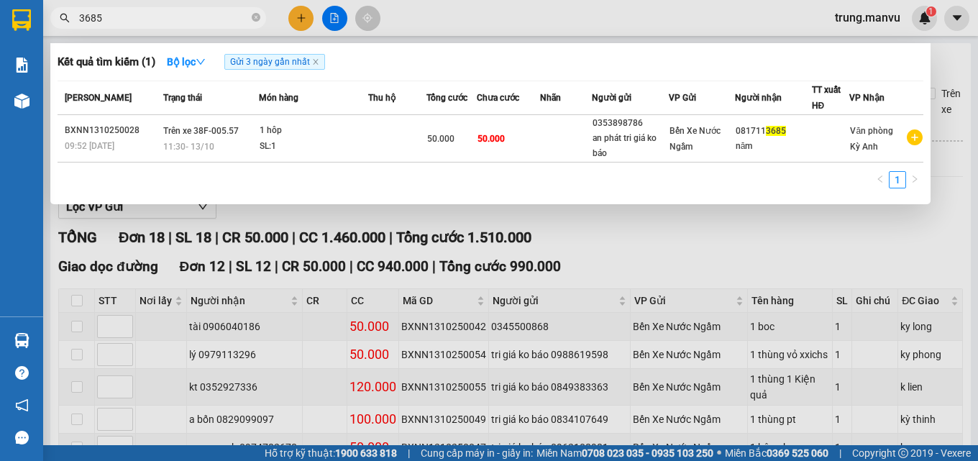
click at [602, 252] on div at bounding box center [489, 230] width 978 height 461
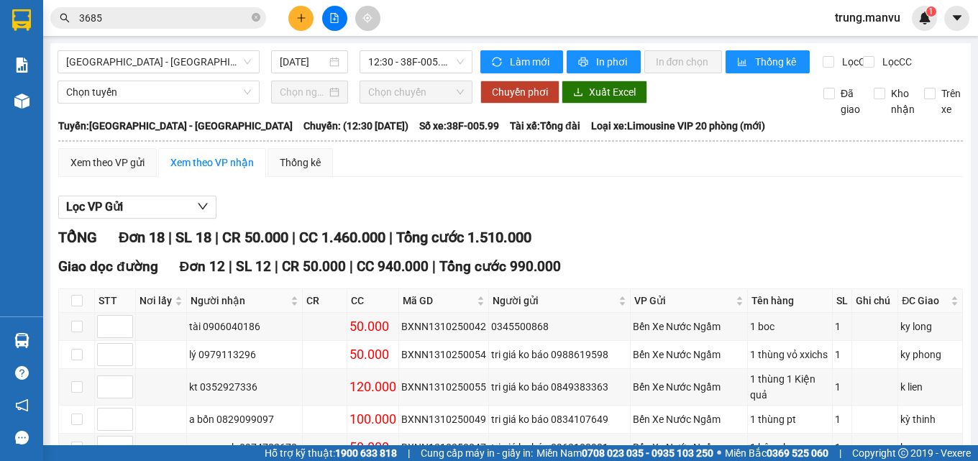
click at [627, 147] on th at bounding box center [511, 140] width 906 height 13
click at [656, 219] on div "Lọc VP Gửi" at bounding box center [510, 208] width 905 height 24
click at [452, 66] on span "12:30 - 38F-005.99" at bounding box center [416, 62] width 96 height 22
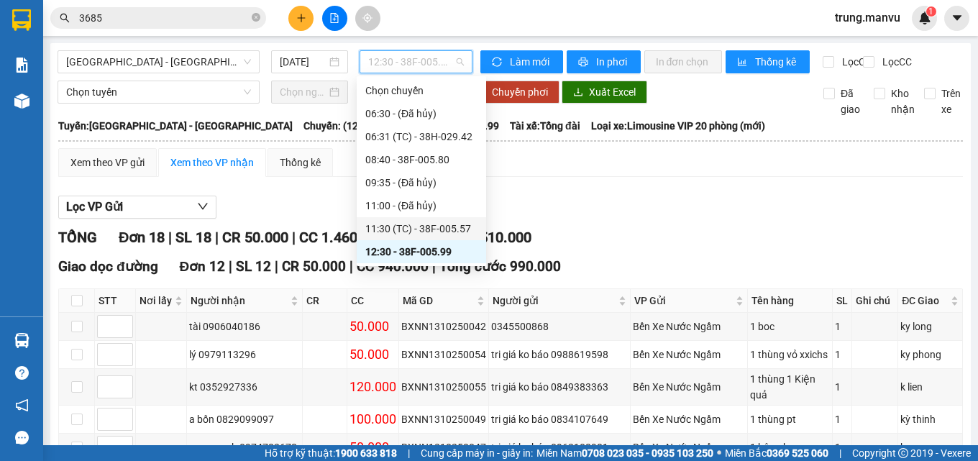
click at [454, 224] on div "11:30 (TC) - 38F-005.57" at bounding box center [421, 229] width 112 height 16
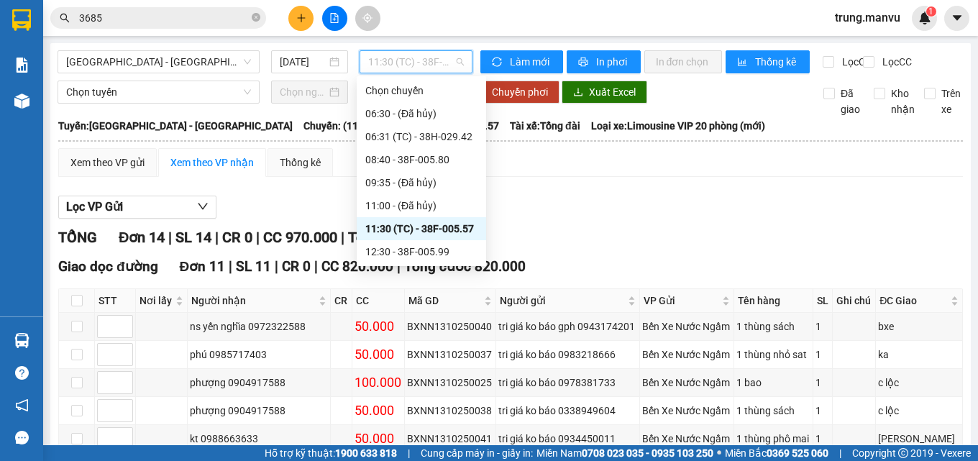
click at [429, 54] on span "11:30 (TC) - 38F-005.57" at bounding box center [416, 62] width 96 height 22
click at [436, 244] on div "12:30 - 38F-005.99" at bounding box center [421, 251] width 129 height 23
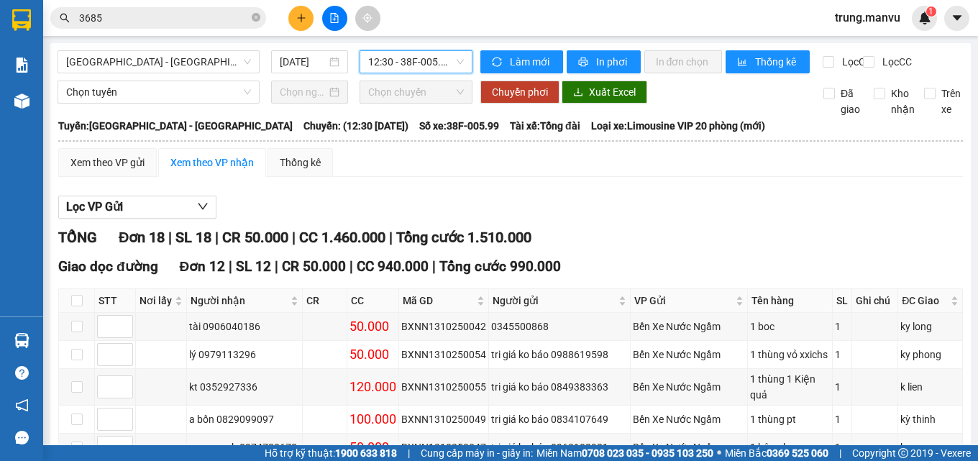
click at [147, 28] on span "3685" at bounding box center [158, 18] width 216 height 22
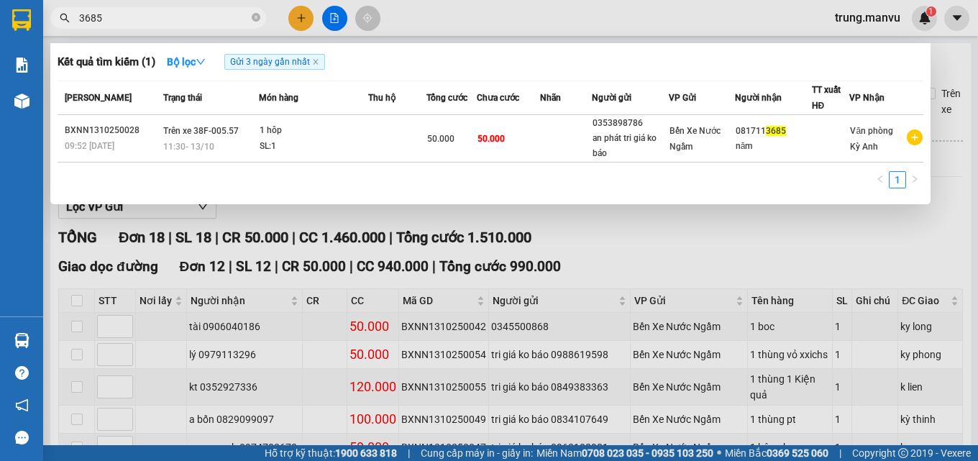
click at [147, 20] on input "3685" at bounding box center [164, 18] width 170 height 16
click at [592, 241] on div at bounding box center [489, 230] width 978 height 461
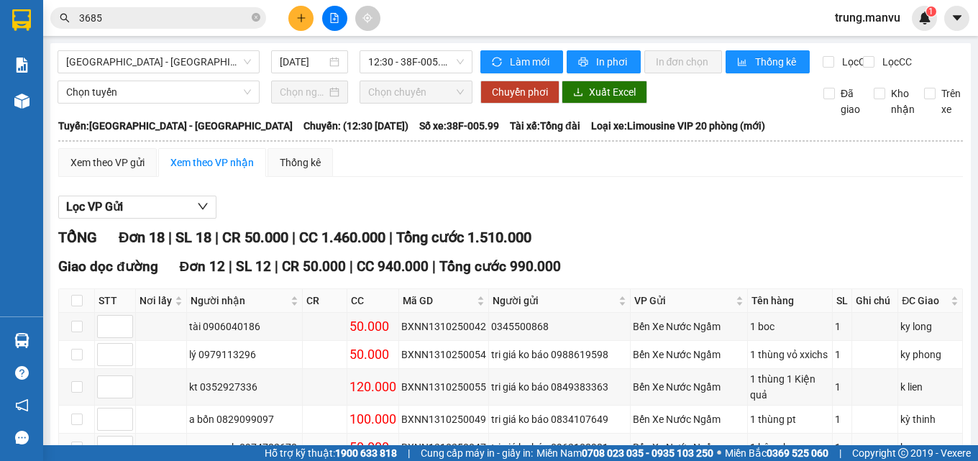
scroll to position [216, 0]
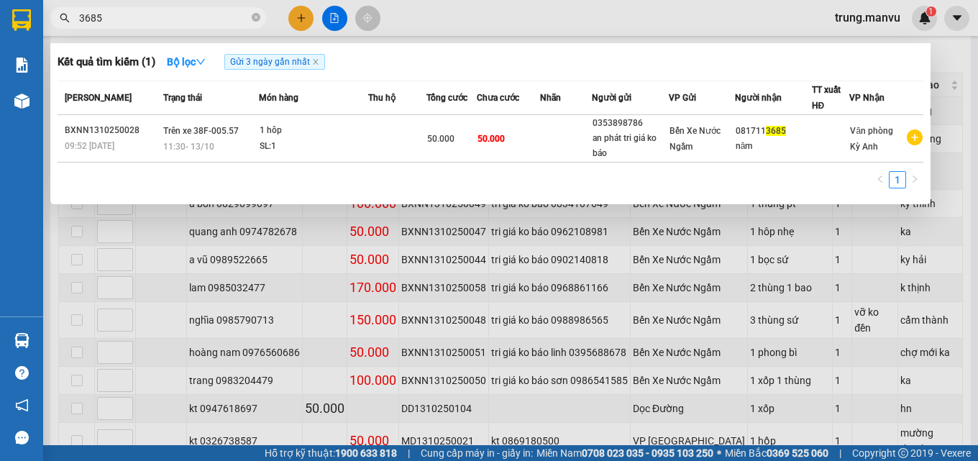
click at [166, 18] on input "3685" at bounding box center [164, 18] width 170 height 16
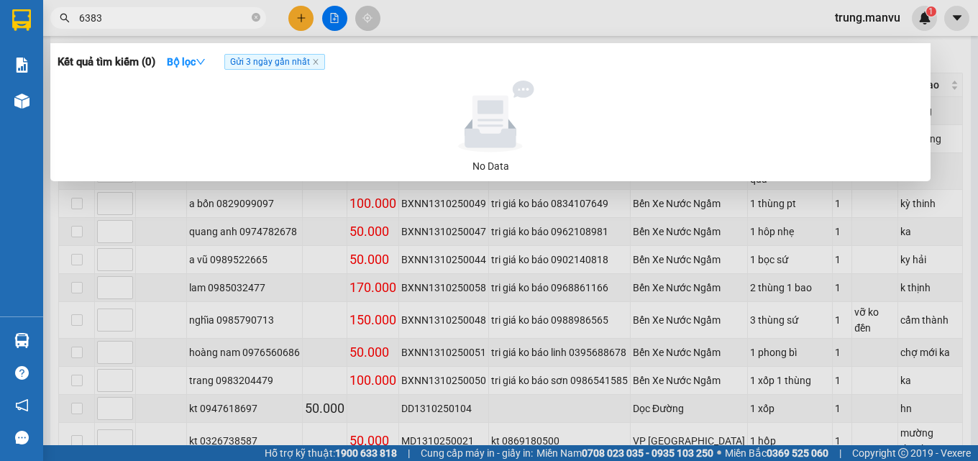
type input "6383"
click at [951, 138] on div at bounding box center [489, 230] width 978 height 461
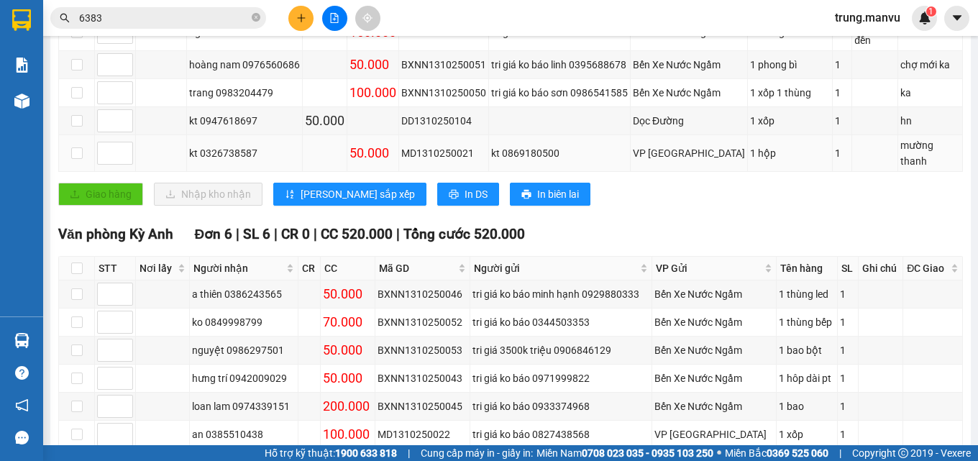
scroll to position [567, 0]
